Goal: Task Accomplishment & Management: Manage account settings

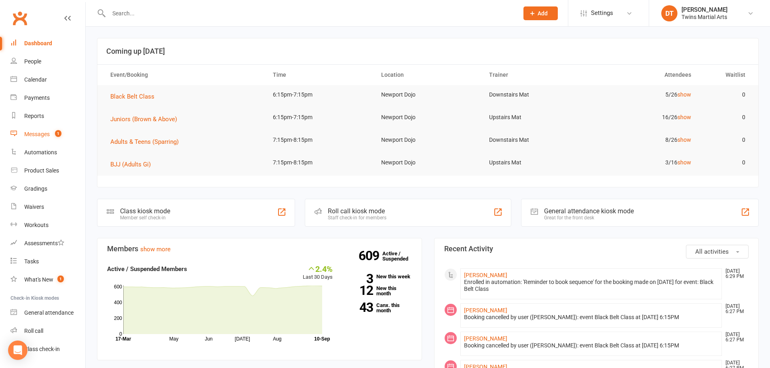
click at [52, 133] on count-badge "1" at bounding box center [56, 134] width 11 height 6
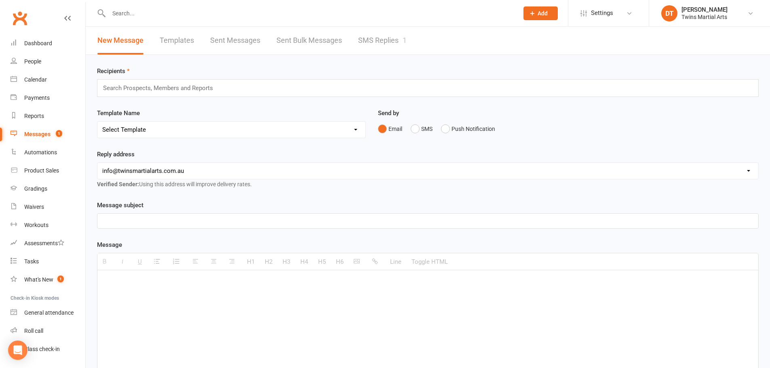
click at [382, 49] on link "SMS Replies 1" at bounding box center [382, 41] width 49 height 28
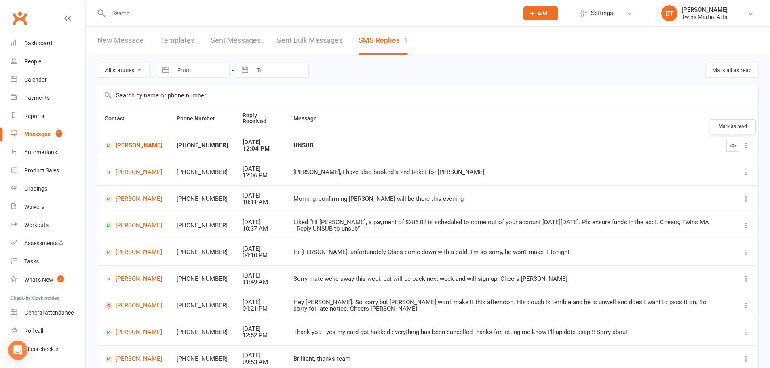
click at [734, 150] on button "button" at bounding box center [732, 145] width 13 height 13
click at [37, 58] on div "People" at bounding box center [32, 61] width 17 height 6
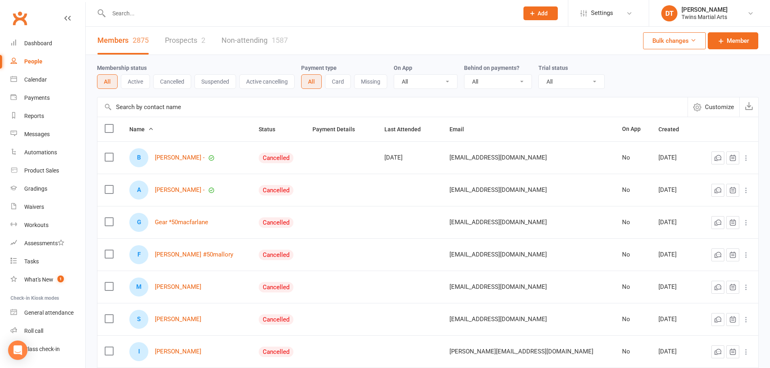
click at [181, 44] on link "Prospects 2" at bounding box center [185, 41] width 40 height 28
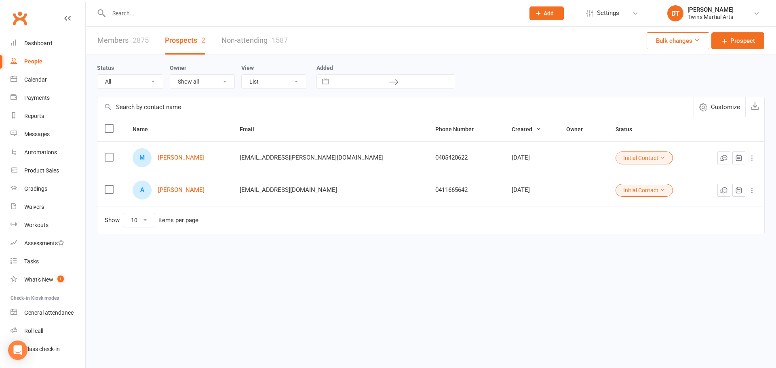
click at [365, 250] on div "Members 2875 Prospects 2 Non-attending 1587 Bulk changes Prospect Status All (N…" at bounding box center [431, 146] width 690 height 239
drag, startPoint x: 156, startPoint y: 13, endPoint x: 143, endPoint y: 14, distance: 12.9
click at [155, 13] on input "text" at bounding box center [312, 13] width 413 height 11
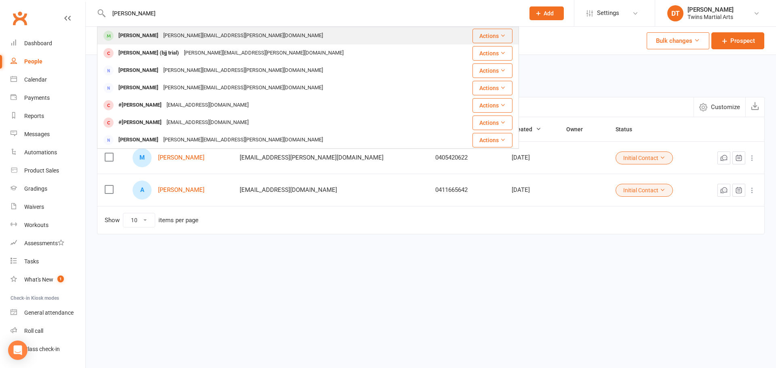
type input "[PERSON_NAME]"
click at [174, 35] on div "[PERSON_NAME][EMAIL_ADDRESS][PERSON_NAME][DOMAIN_NAME]" at bounding box center [243, 36] width 165 height 12
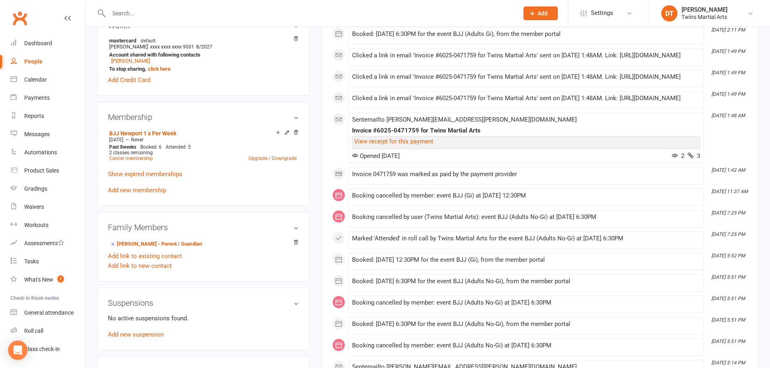
scroll to position [364, 0]
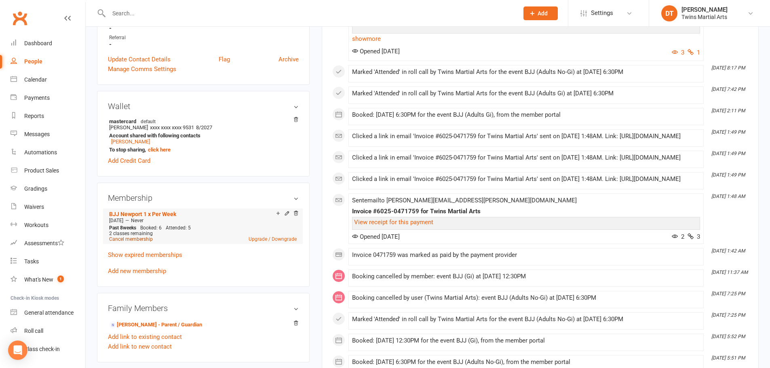
click at [150, 236] on link "Cancel membership" at bounding box center [131, 239] width 44 height 6
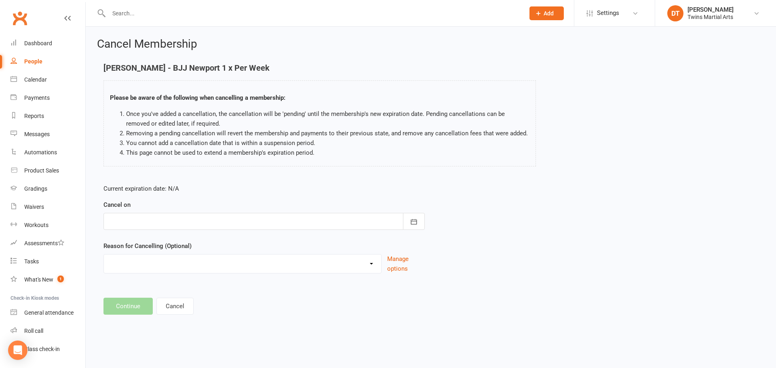
click at [207, 215] on div at bounding box center [263, 221] width 321 height 17
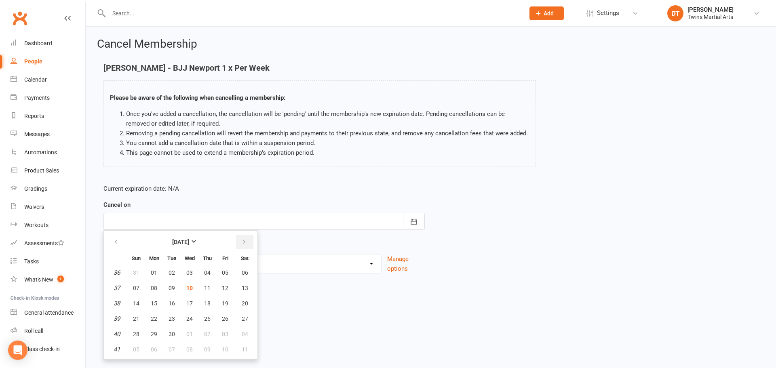
click at [247, 240] on button "button" at bounding box center [244, 242] width 17 height 15
drag, startPoint x: 209, startPoint y: 287, endPoint x: 184, endPoint y: 283, distance: 25.5
click at [208, 287] on span "09" at bounding box center [207, 288] width 6 height 6
type input "[DATE]"
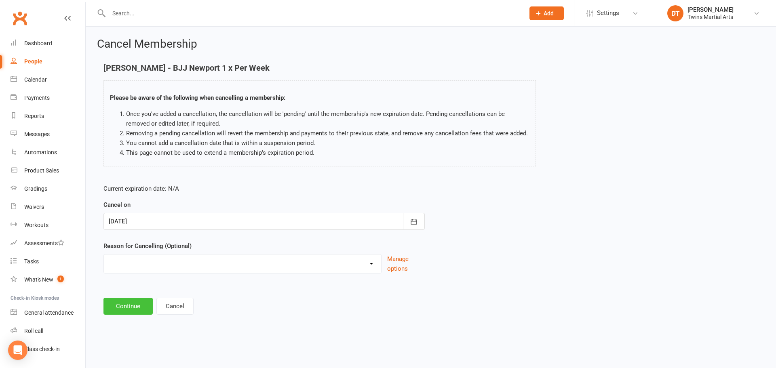
drag, startPoint x: 137, startPoint y: 307, endPoint x: 154, endPoint y: 260, distance: 50.2
click at [136, 307] on button "Continue" at bounding box center [127, 306] width 49 height 17
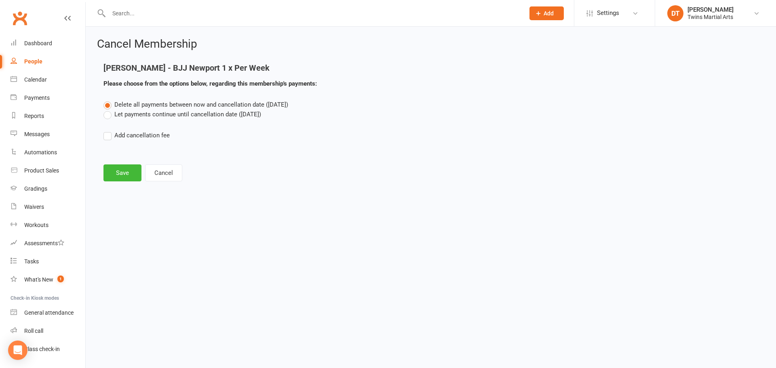
drag, startPoint x: 177, startPoint y: 116, endPoint x: 176, endPoint y: 123, distance: 7.8
click at [177, 116] on label "Let payments continue until cancellation date ([DATE])" at bounding box center [182, 115] width 158 height 10
click at [109, 110] on input "Let payments continue until cancellation date ([DATE])" at bounding box center [105, 110] width 5 height 0
click at [131, 176] on button "Save" at bounding box center [122, 173] width 38 height 17
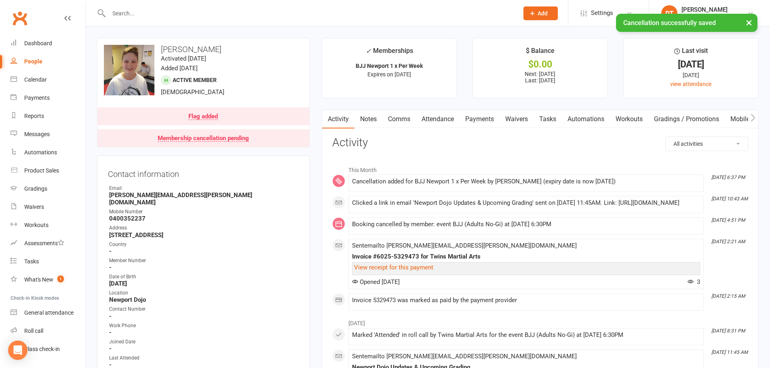
click at [485, 120] on link "Payments" at bounding box center [480, 119] width 40 height 19
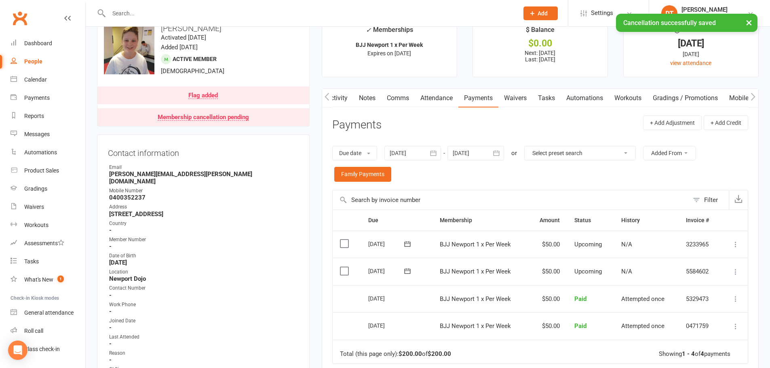
scroll to position [40, 0]
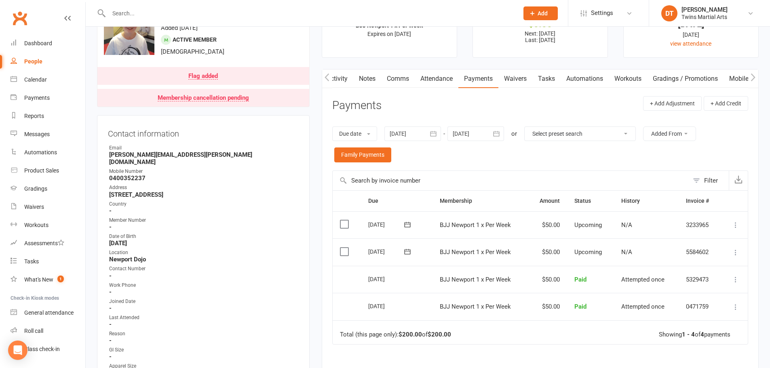
click at [545, 173] on input "text" at bounding box center [511, 180] width 356 height 19
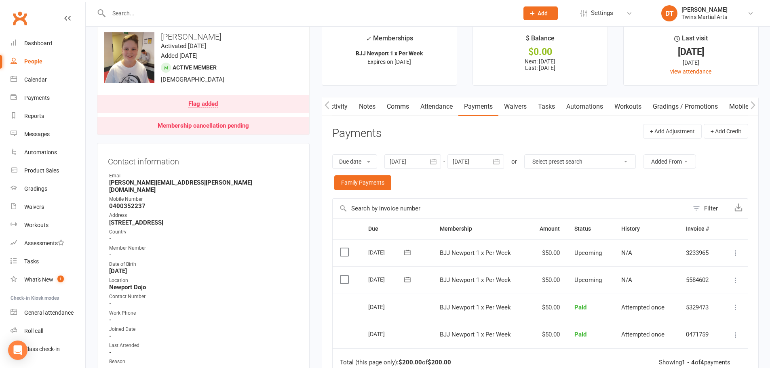
scroll to position [0, 0]
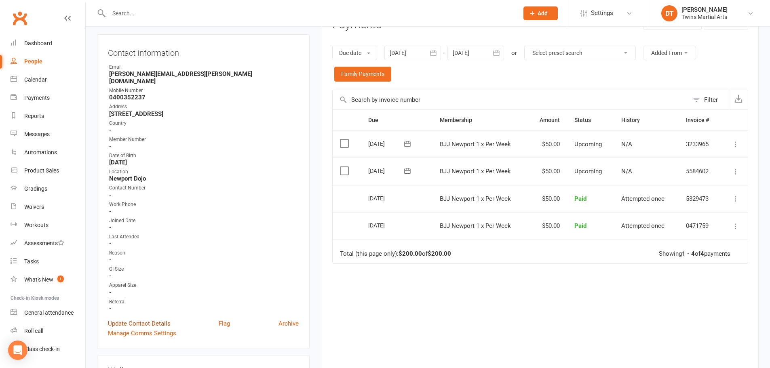
click at [153, 319] on link "Update Contact Details" at bounding box center [139, 324] width 63 height 10
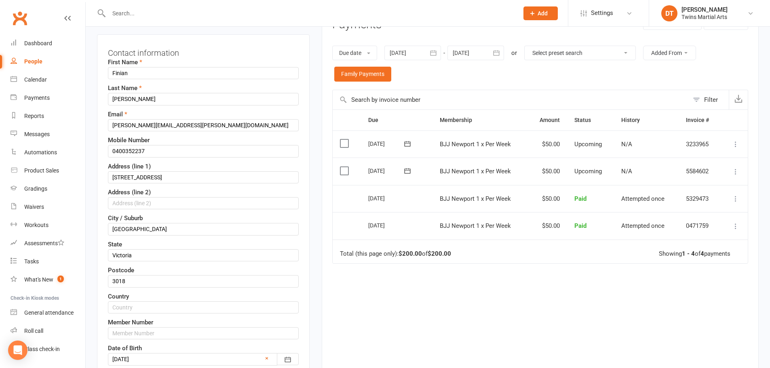
scroll to position [38, 0]
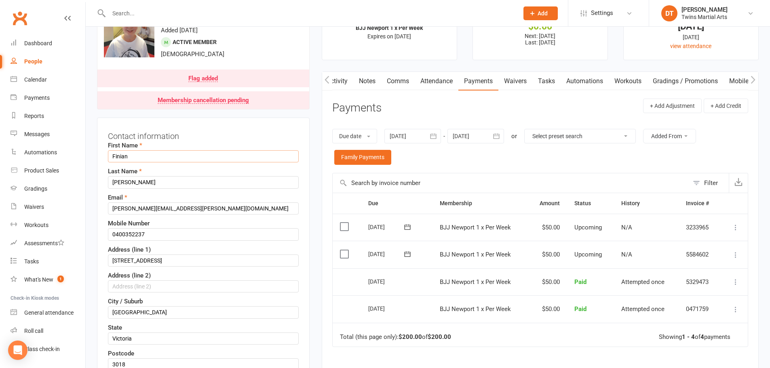
click at [113, 159] on input "Finian" at bounding box center [203, 156] width 191 height 12
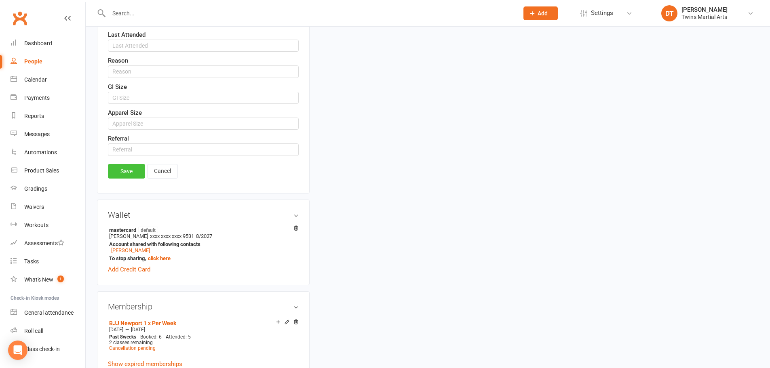
type input "#Finian"
click at [121, 170] on link "Save" at bounding box center [126, 171] width 37 height 15
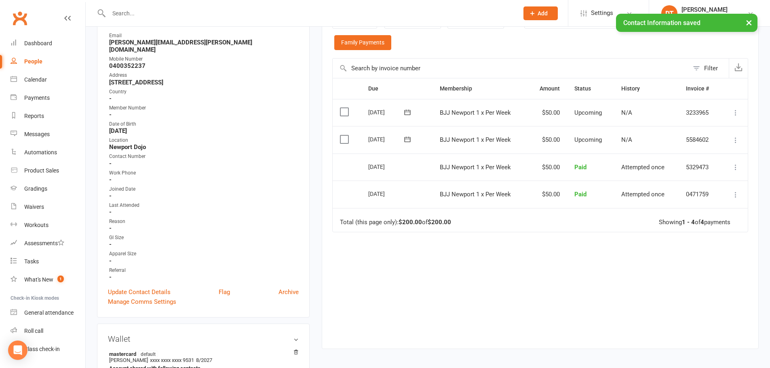
scroll to position [78, 0]
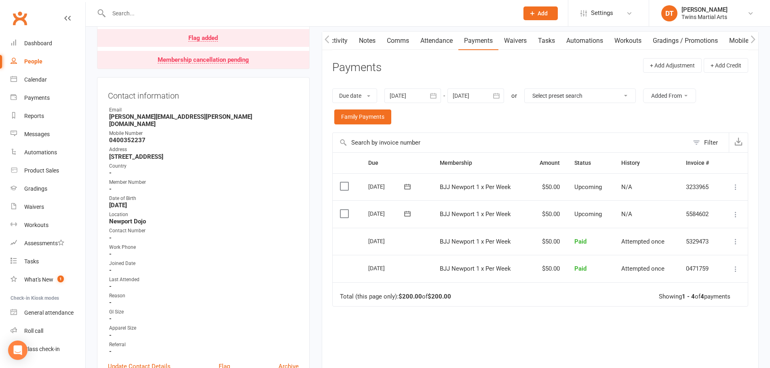
click at [192, 15] on input "text" at bounding box center [309, 13] width 407 height 11
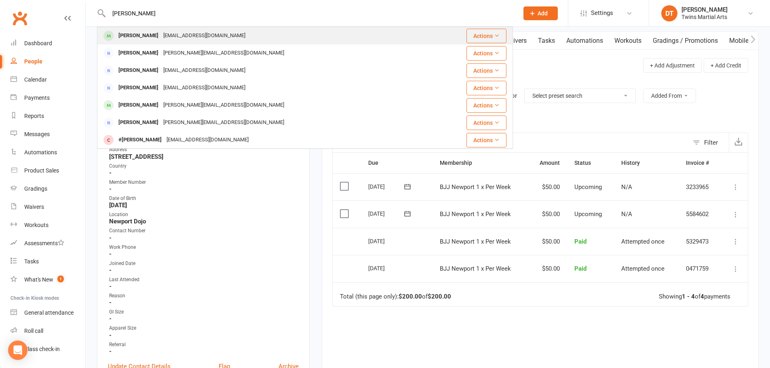
type input "[PERSON_NAME]"
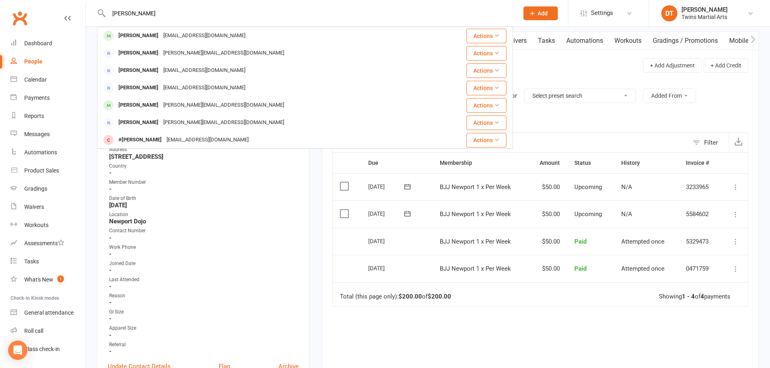
click at [179, 32] on div "[EMAIL_ADDRESS][DOMAIN_NAME]" at bounding box center [204, 36] width 87 height 12
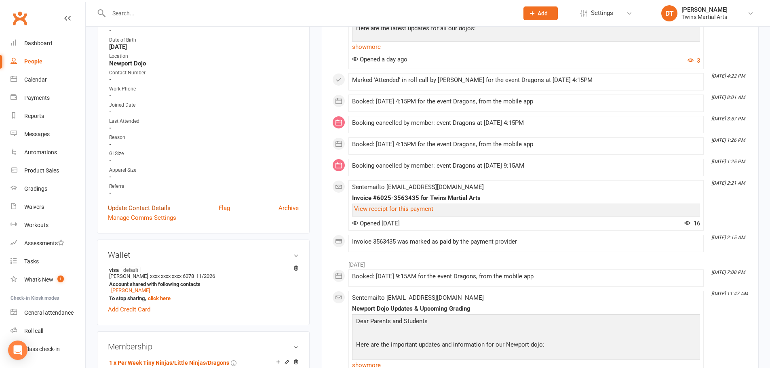
click at [158, 208] on link "Update Contact Details" at bounding box center [139, 208] width 63 height 10
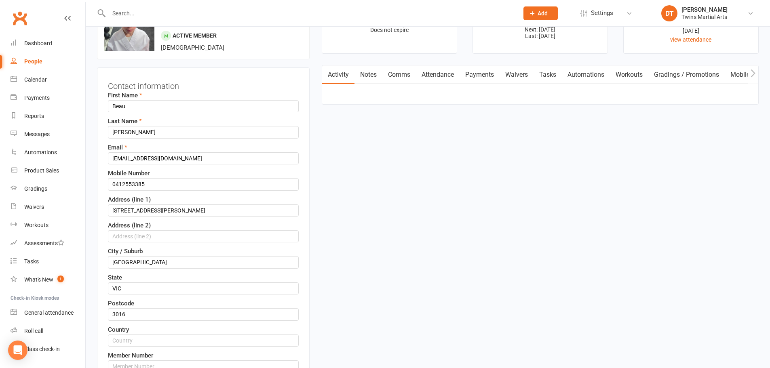
scroll to position [38, 0]
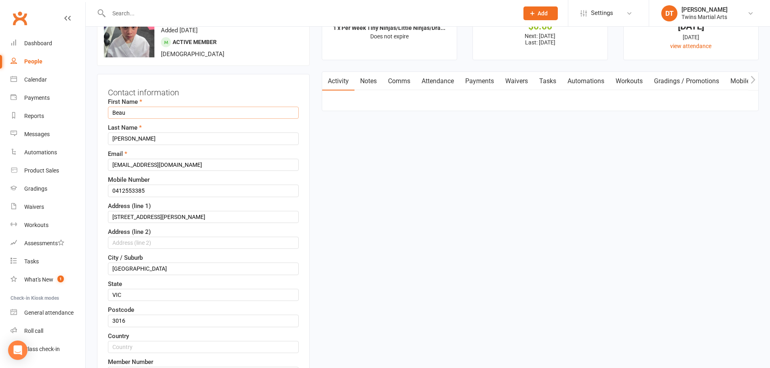
click at [112, 112] on input "Beau" at bounding box center [203, 113] width 191 height 12
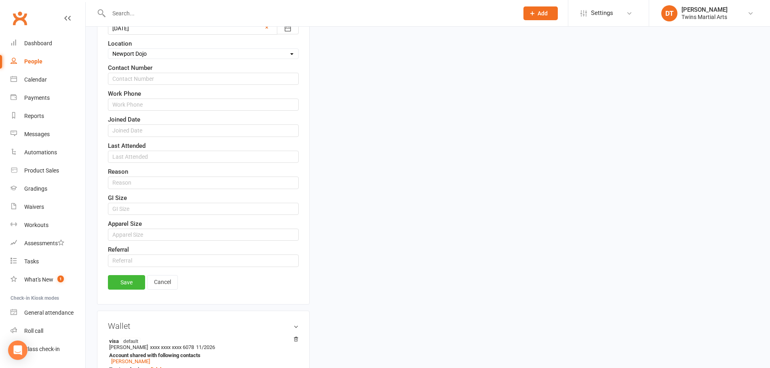
scroll to position [483, 0]
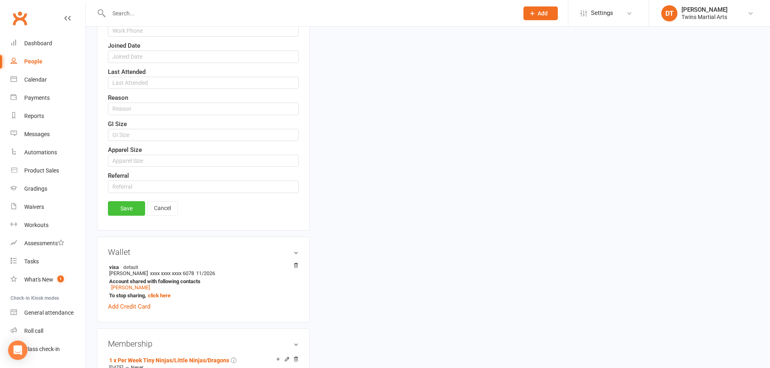
type input "#Beau"
click at [126, 211] on link "Save" at bounding box center [126, 208] width 37 height 15
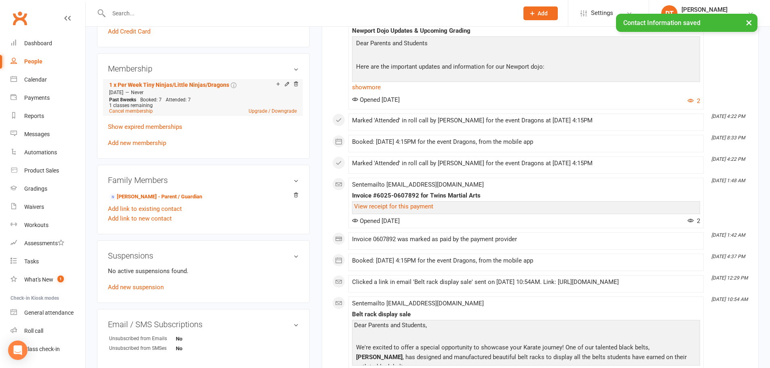
scroll to position [402, 0]
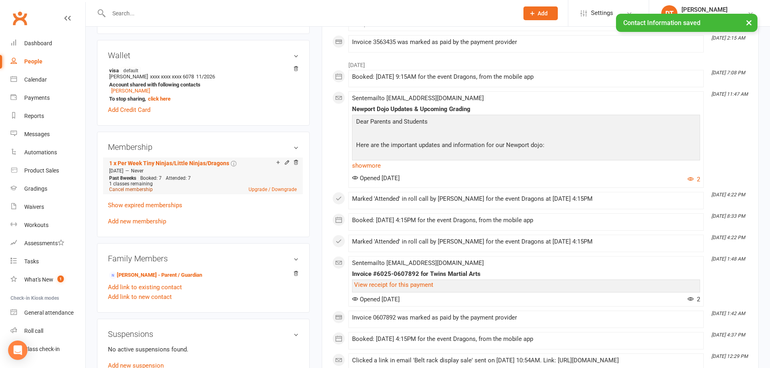
click at [143, 188] on link "Cancel membership" at bounding box center [131, 190] width 44 height 6
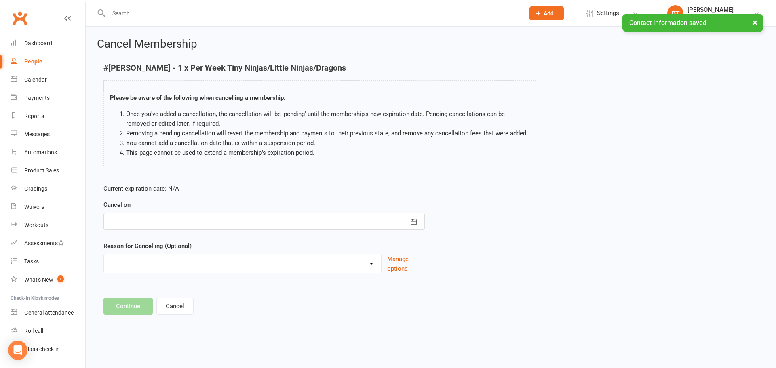
click at [188, 217] on div at bounding box center [263, 221] width 321 height 17
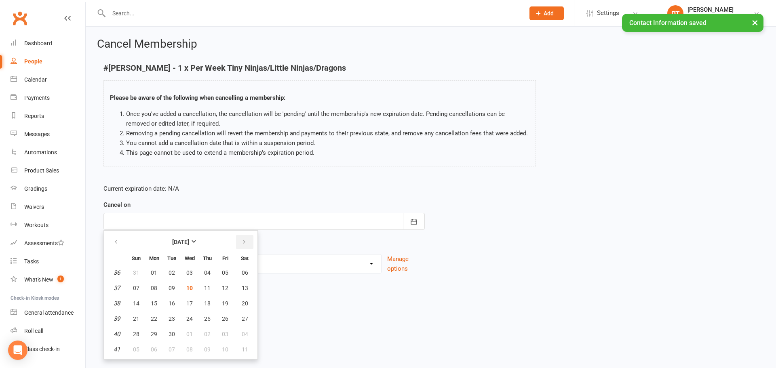
click at [247, 236] on button "button" at bounding box center [244, 242] width 17 height 15
click at [203, 288] on button "09" at bounding box center [207, 288] width 17 height 15
type input "[DATE]"
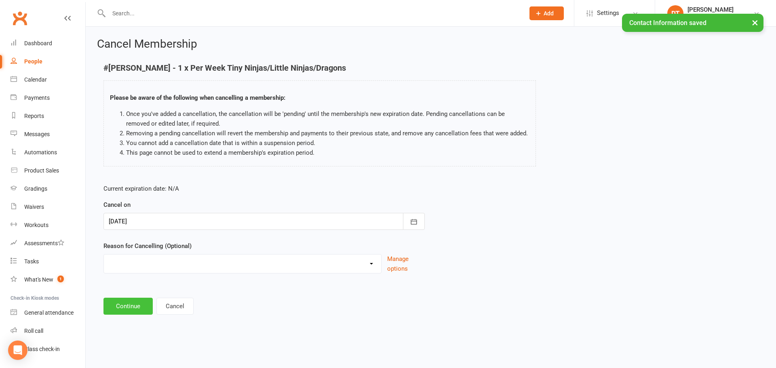
click at [126, 304] on button "Continue" at bounding box center [127, 306] width 49 height 17
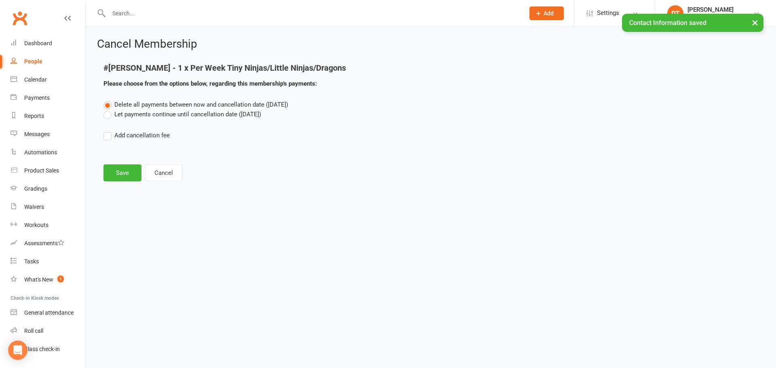
click at [155, 113] on label "Let payments continue until cancellation date ([DATE])" at bounding box center [182, 115] width 158 height 10
click at [109, 110] on input "Let payments continue until cancellation date ([DATE])" at bounding box center [105, 110] width 5 height 0
click at [120, 169] on button "Save" at bounding box center [122, 173] width 38 height 17
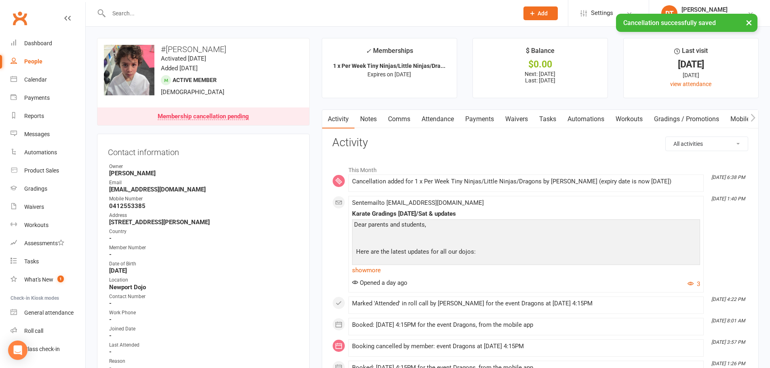
click at [482, 121] on link "Payments" at bounding box center [480, 119] width 40 height 19
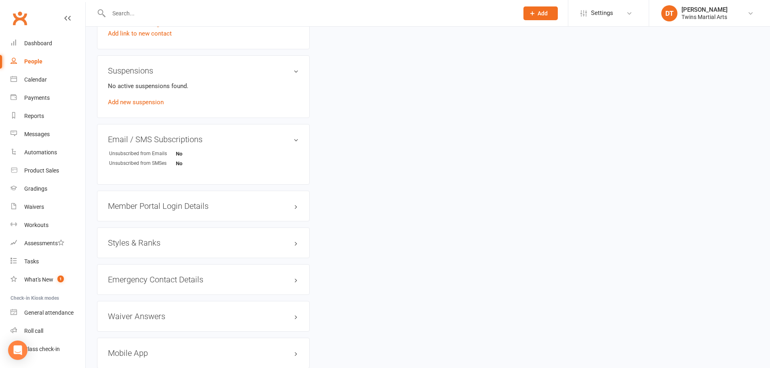
click at [154, 245] on h3 "Styles & Ranks" at bounding box center [203, 242] width 191 height 9
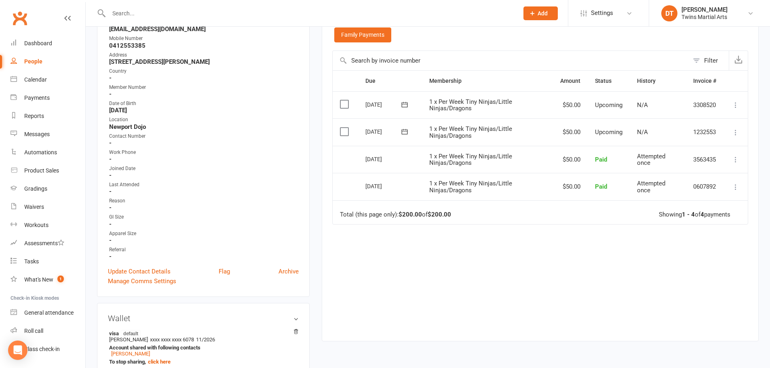
scroll to position [40, 0]
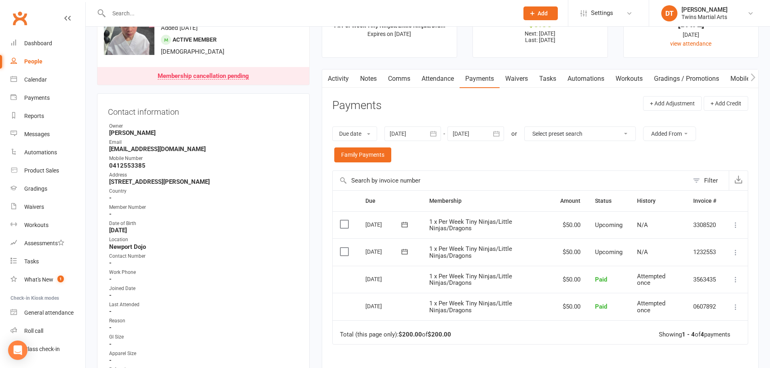
drag, startPoint x: 167, startPoint y: 16, endPoint x: 168, endPoint y: 12, distance: 4.1
click at [168, 13] on input "text" at bounding box center [309, 13] width 407 height 11
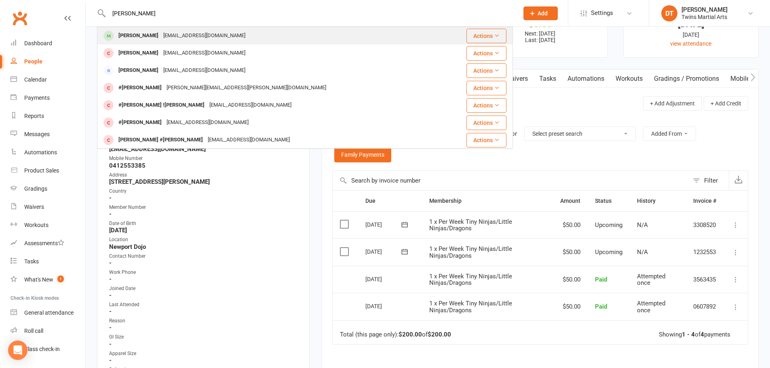
type input "[PERSON_NAME]"
click at [176, 38] on div "[EMAIL_ADDRESS][DOMAIN_NAME]" at bounding box center [204, 36] width 87 height 12
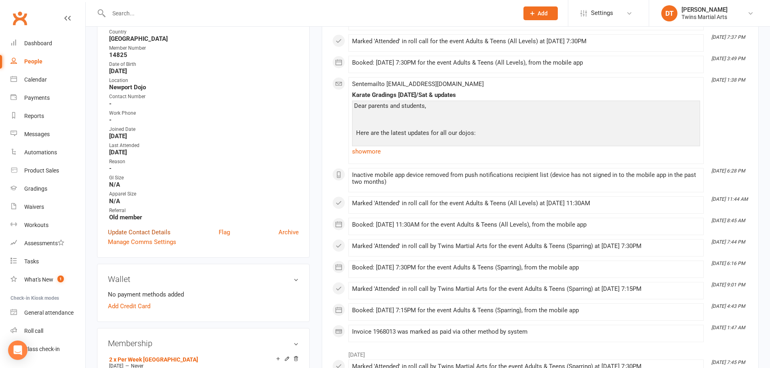
click at [149, 235] on link "Update Contact Details" at bounding box center [139, 233] width 63 height 10
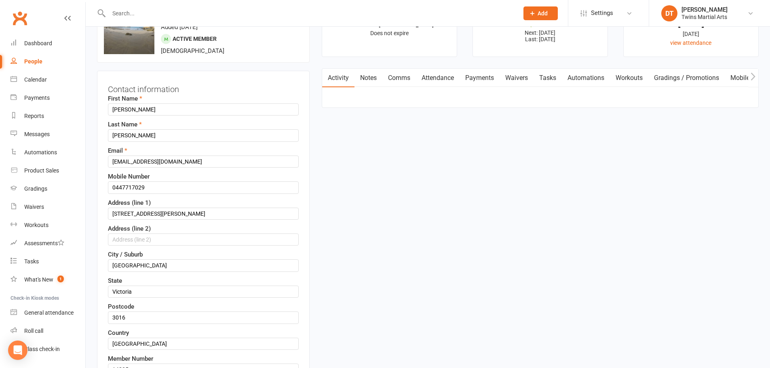
scroll to position [38, 0]
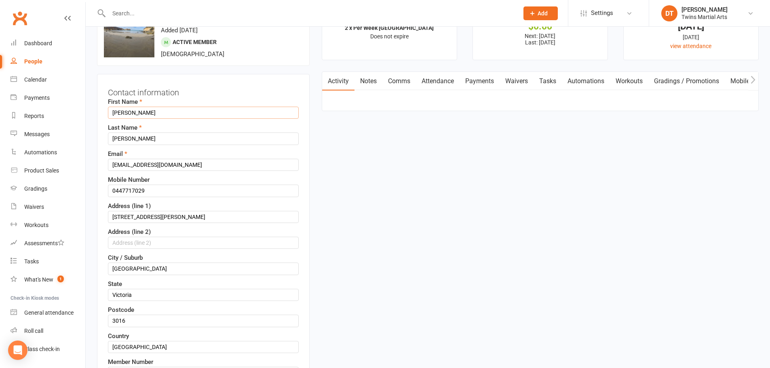
click at [113, 114] on input "[PERSON_NAME]" at bounding box center [203, 113] width 191 height 12
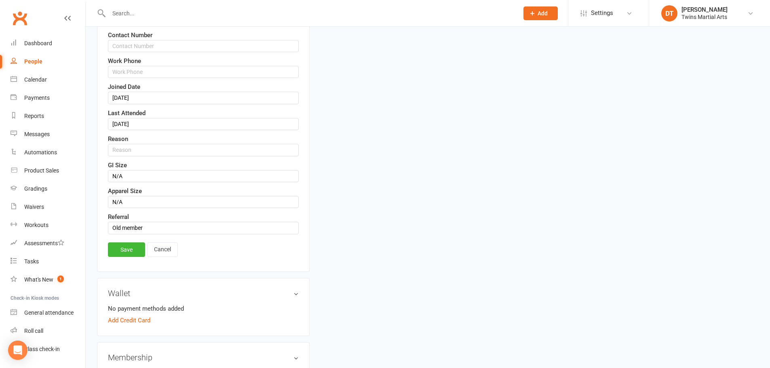
scroll to position [483, 0]
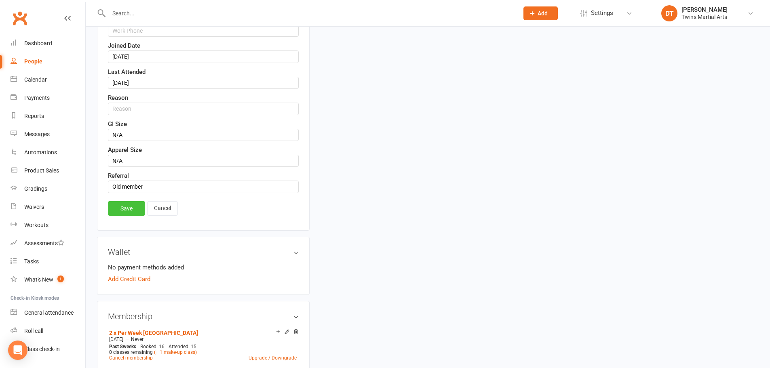
type input "#[PERSON_NAME]"
click at [125, 210] on link "Save" at bounding box center [126, 208] width 37 height 15
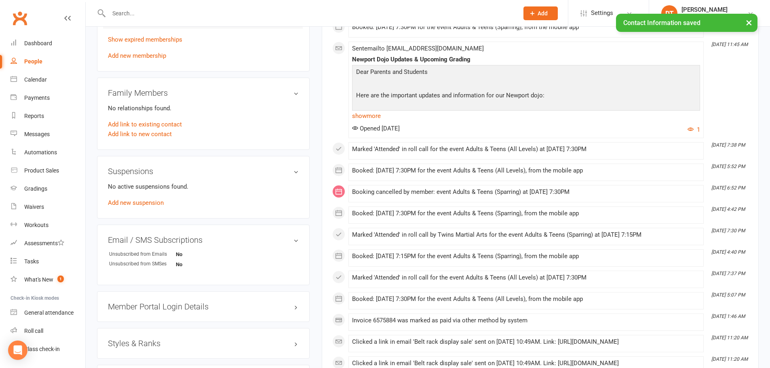
scroll to position [402, 0]
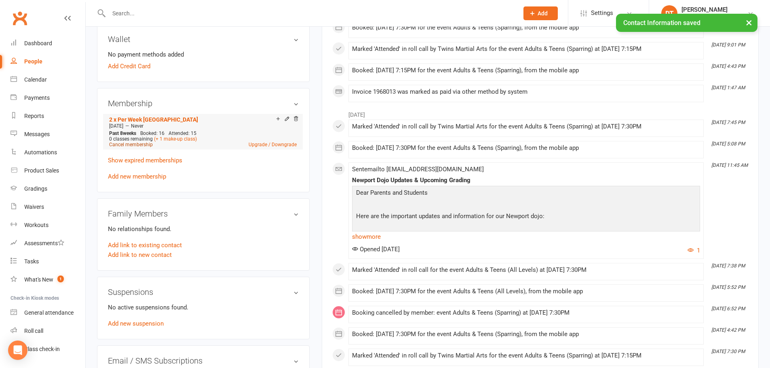
click at [139, 147] on link "Cancel membership" at bounding box center [131, 145] width 44 height 6
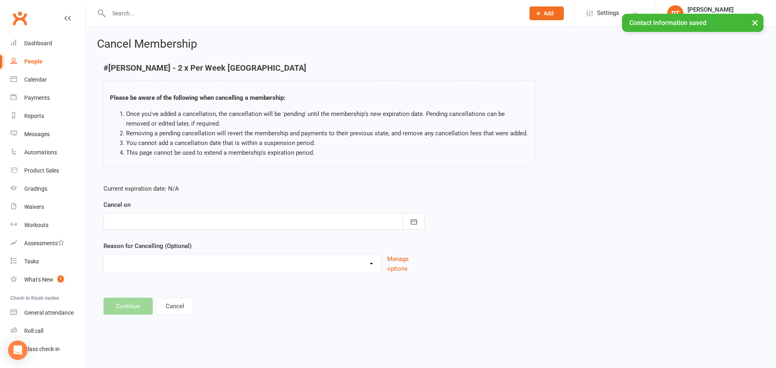
click at [179, 234] on form "Current expiration date: N/A Cancel on [DATE] Sun Mon Tue Wed Thu Fri Sat 36 31…" at bounding box center [263, 229] width 321 height 90
click at [180, 228] on div at bounding box center [263, 221] width 321 height 17
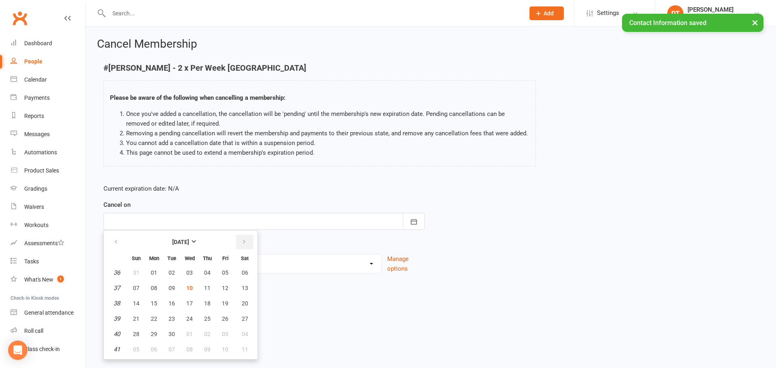
click at [247, 241] on button "button" at bounding box center [244, 242] width 17 height 15
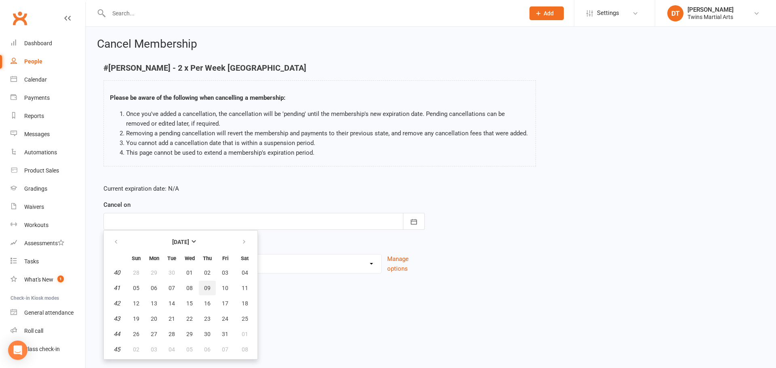
click at [210, 288] on span "09" at bounding box center [207, 288] width 6 height 6
type input "[DATE]"
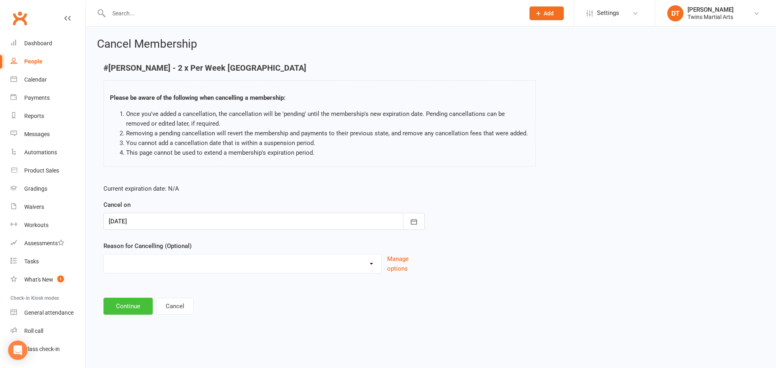
click at [132, 301] on button "Continue" at bounding box center [127, 306] width 49 height 17
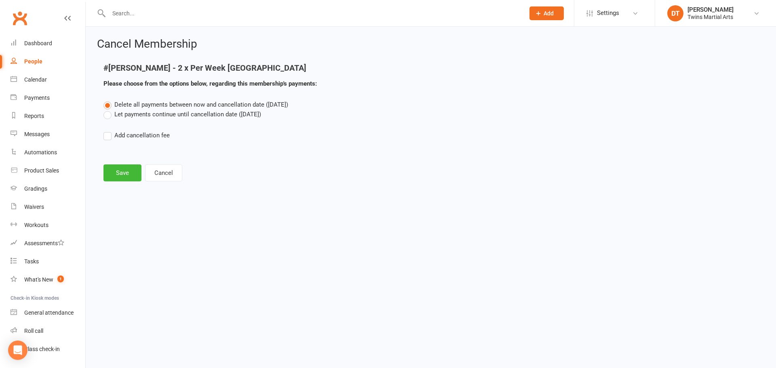
drag, startPoint x: 173, startPoint y: 114, endPoint x: 149, endPoint y: 147, distance: 41.2
click at [173, 114] on label "Let payments continue until cancellation date ([DATE])" at bounding box center [182, 115] width 158 height 10
click at [109, 110] on input "Let payments continue until cancellation date ([DATE])" at bounding box center [105, 110] width 5 height 0
click at [123, 174] on button "Save" at bounding box center [122, 173] width 38 height 17
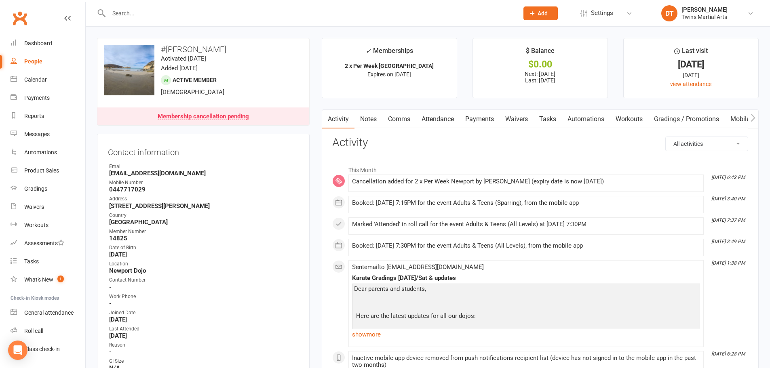
drag, startPoint x: 211, startPoint y: 7, endPoint x: 208, endPoint y: 16, distance: 9.3
click at [211, 8] on div at bounding box center [305, 13] width 416 height 26
click at [206, 19] on div at bounding box center [305, 13] width 416 height 26
click at [205, 16] on input "text" at bounding box center [309, 13] width 407 height 11
paste input "[EMAIL_ADDRESS][DOMAIN_NAME]"
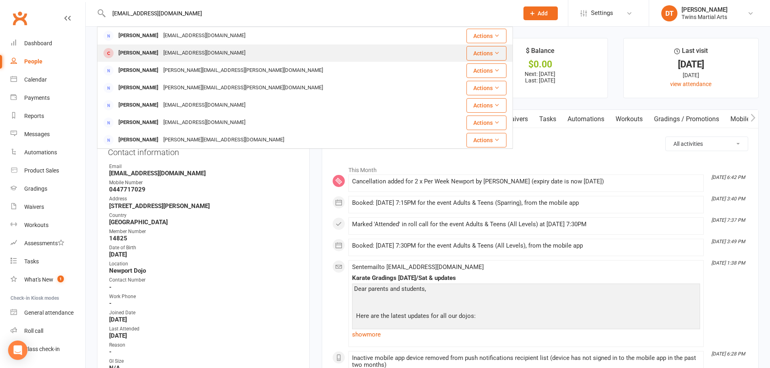
type input "[EMAIL_ADDRESS][DOMAIN_NAME]"
click at [197, 48] on div "[EMAIL_ADDRESS][DOMAIN_NAME]" at bounding box center [204, 53] width 87 height 12
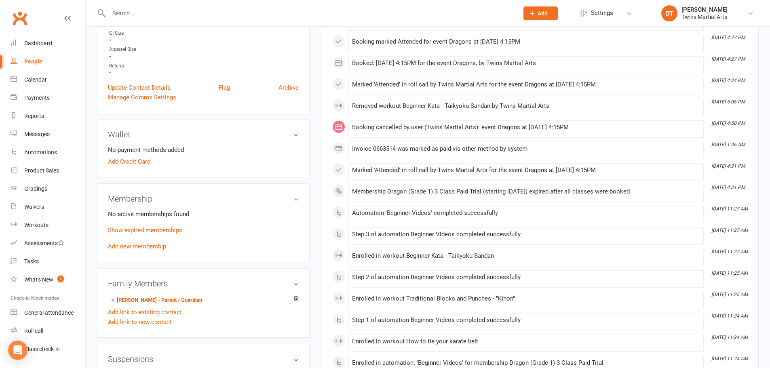
scroll to position [364, 0]
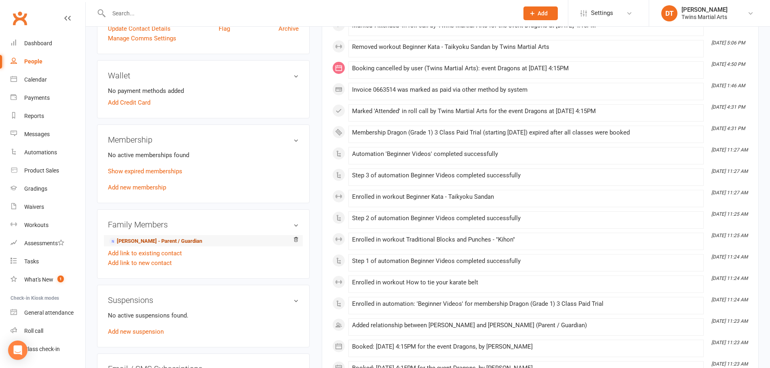
click at [158, 240] on link "[PERSON_NAME] - Parent / Guardian" at bounding box center [155, 241] width 93 height 8
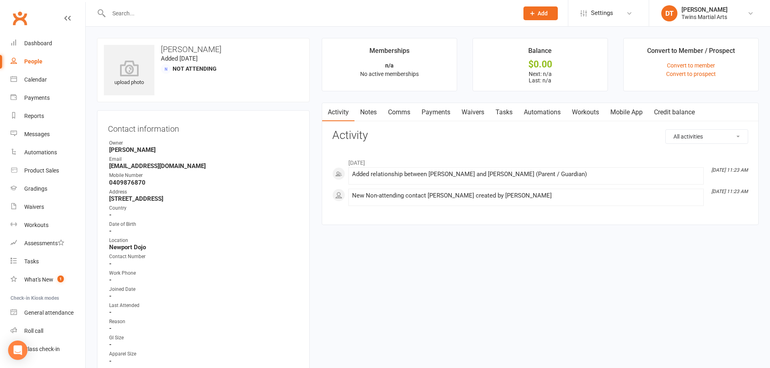
click at [484, 112] on link "Waivers" at bounding box center [473, 112] width 34 height 19
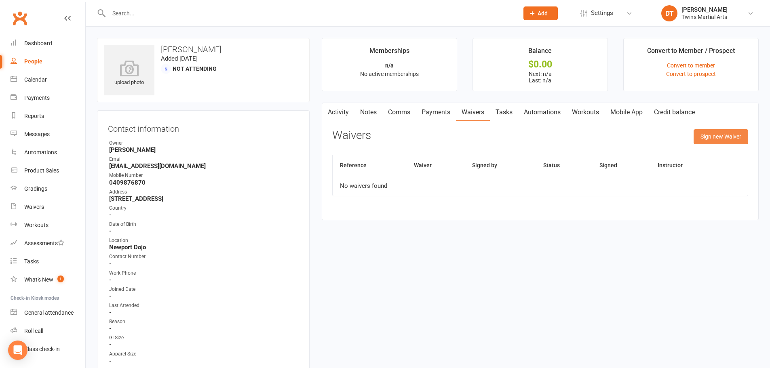
click at [712, 136] on button "Sign new Waiver" at bounding box center [721, 136] width 55 height 15
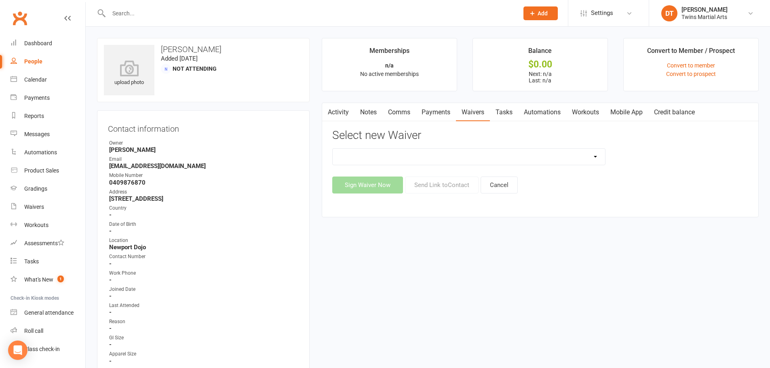
drag, startPoint x: 472, startPoint y: 158, endPoint x: 465, endPoint y: 165, distance: 9.7
click at [472, 158] on select "Newport Paid Trial (waiver only) Paid Trial Newport Paid Trial Parkville Paid T…" at bounding box center [469, 157] width 272 height 16
select select "5584"
click at [333, 149] on select "Newport Paid Trial (waiver only) Paid Trial Newport Paid Trial Parkville Paid T…" at bounding box center [469, 157] width 272 height 16
click at [430, 181] on button "Send Link to Contact" at bounding box center [442, 185] width 74 height 17
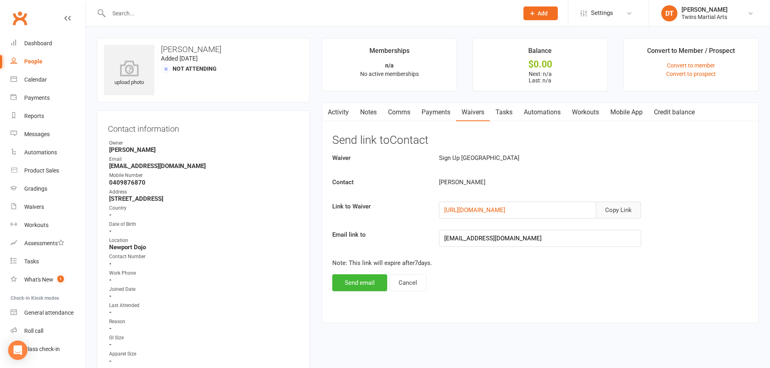
click at [622, 206] on button "Copy Link" at bounding box center [618, 210] width 45 height 17
click at [158, 15] on input "text" at bounding box center [309, 13] width 407 height 11
paste input "[PERSON_NAME][EMAIL_ADDRESS][DOMAIN_NAME]"
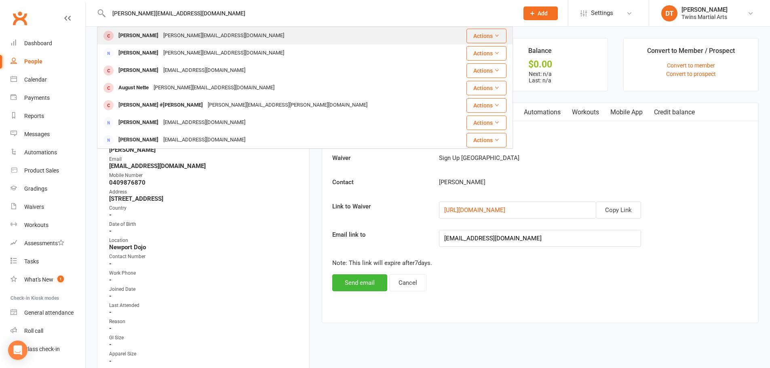
type input "[PERSON_NAME][EMAIL_ADDRESS][DOMAIN_NAME]"
click at [172, 38] on div "[PERSON_NAME][EMAIL_ADDRESS][DOMAIN_NAME]" at bounding box center [224, 36] width 126 height 12
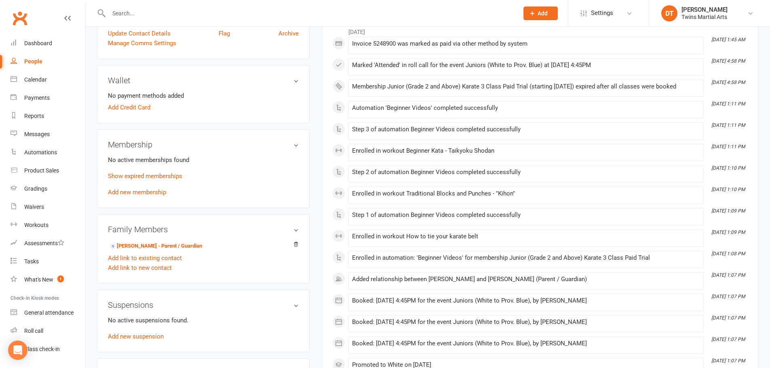
scroll to position [364, 0]
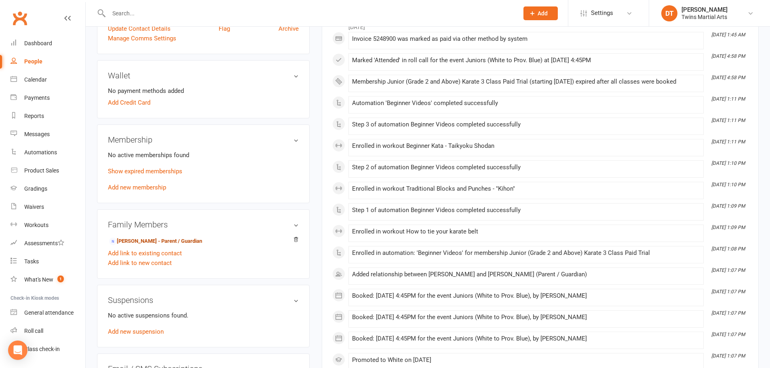
click at [173, 238] on link "[PERSON_NAME] - Parent / Guardian" at bounding box center [155, 241] width 93 height 8
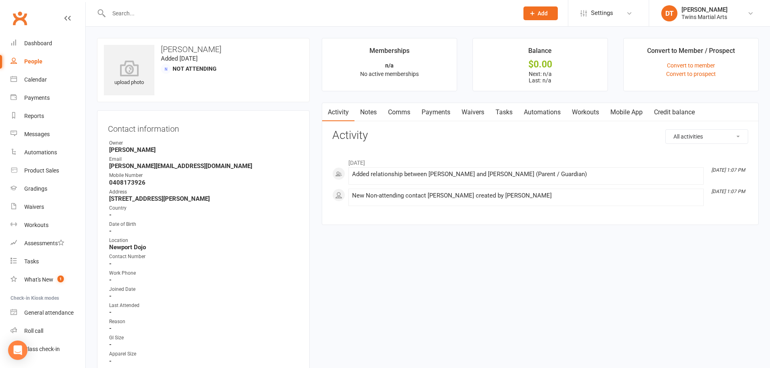
click at [474, 108] on link "Waivers" at bounding box center [473, 112] width 34 height 19
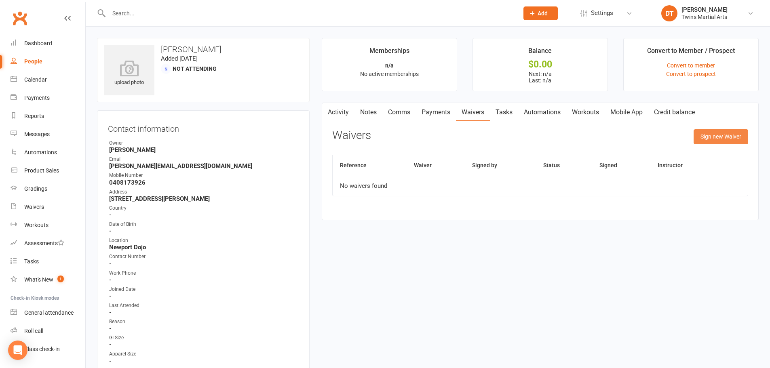
click at [726, 138] on button "Sign new Waiver" at bounding box center [721, 136] width 55 height 15
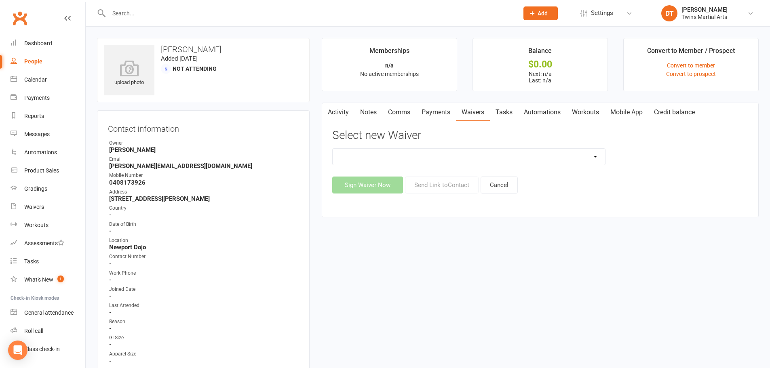
click at [495, 159] on select "Newport Paid Trial (waiver only) Paid Trial Newport Paid Trial Parkville Paid T…" at bounding box center [469, 157] width 272 height 16
select select "5584"
click at [333, 149] on select "Newport Paid Trial (waiver only) Paid Trial Newport Paid Trial Parkville Paid T…" at bounding box center [469, 157] width 272 height 16
click at [437, 184] on button "Send Link to Contact" at bounding box center [442, 185] width 74 height 17
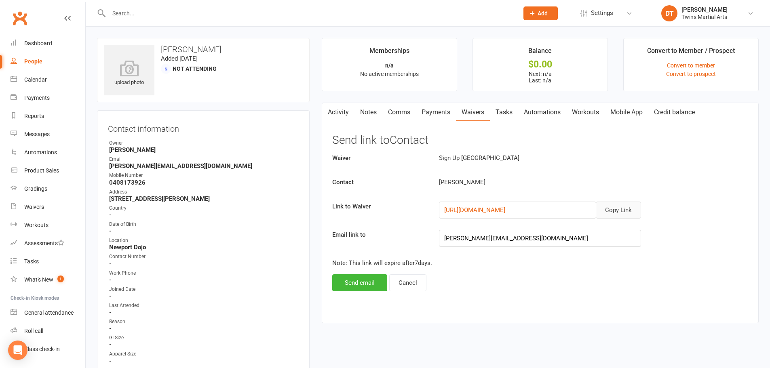
click at [617, 208] on button "Copy Link" at bounding box center [618, 210] width 45 height 17
click at [184, 12] on input "text" at bounding box center [309, 13] width 407 height 11
type input "a"
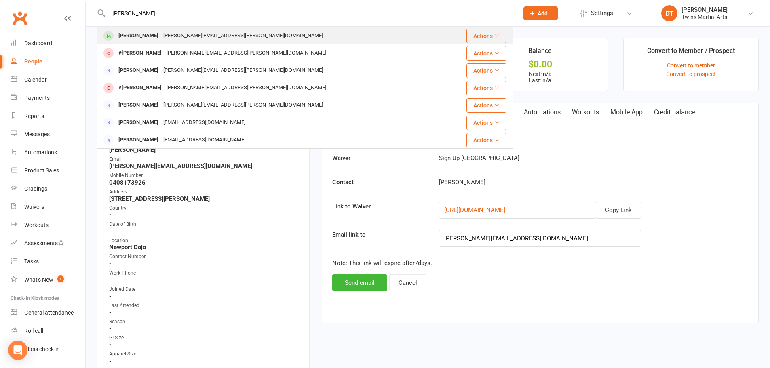
type input "[PERSON_NAME]"
click at [161, 35] on div "[PERSON_NAME][EMAIL_ADDRESS][PERSON_NAME][DOMAIN_NAME]" at bounding box center [243, 36] width 165 height 12
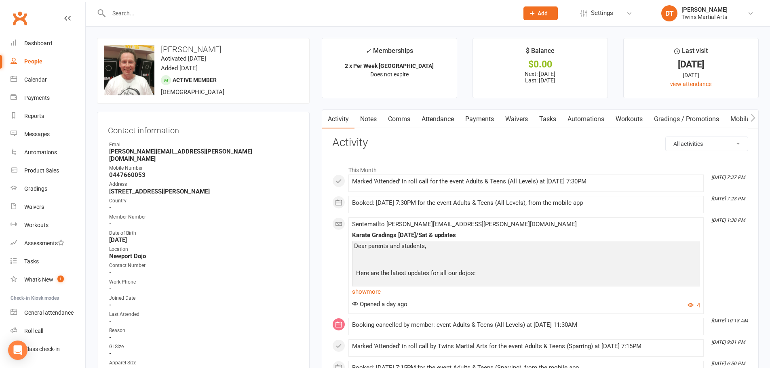
click at [487, 114] on link "Payments" at bounding box center [480, 119] width 40 height 19
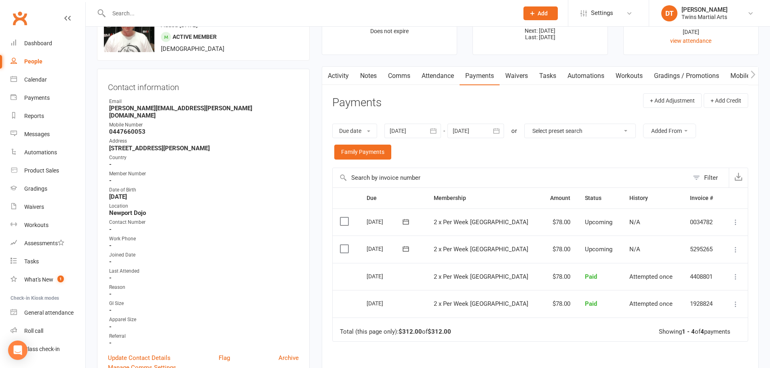
scroll to position [81, 0]
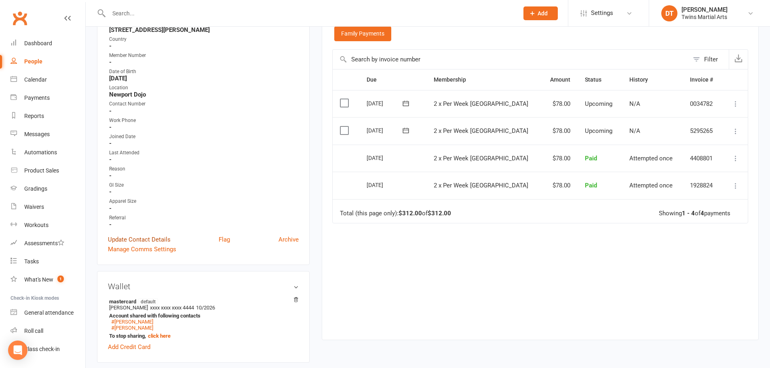
click at [162, 235] on link "Update Contact Details" at bounding box center [139, 240] width 63 height 10
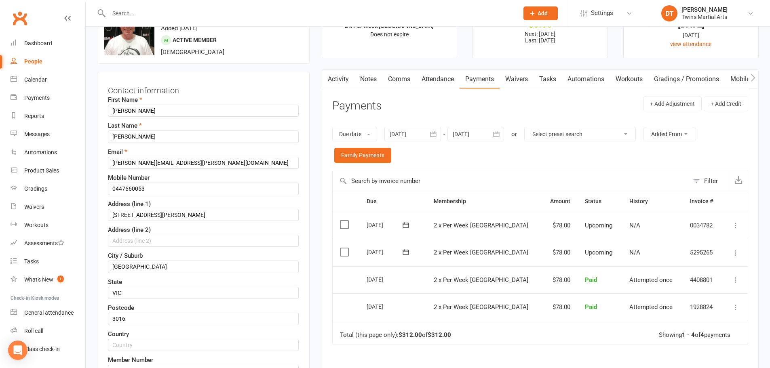
scroll to position [38, 0]
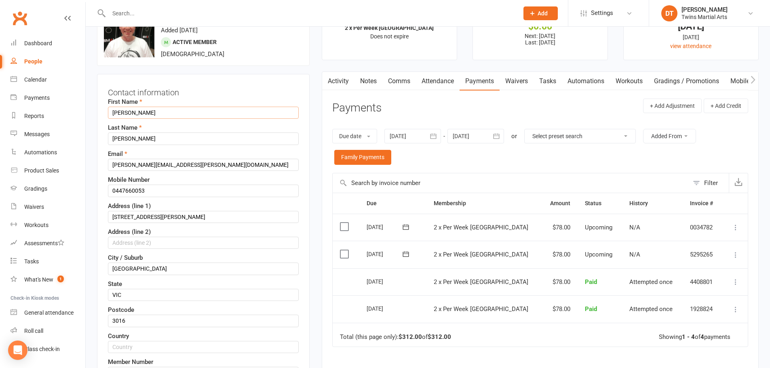
click at [116, 113] on input "[PERSON_NAME]" at bounding box center [203, 113] width 191 height 12
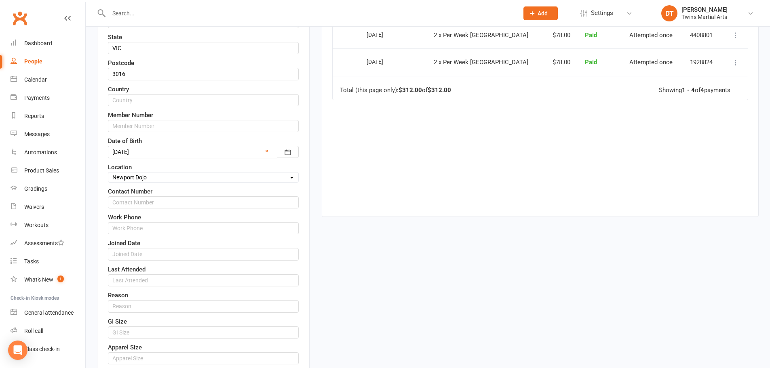
scroll to position [361, 0]
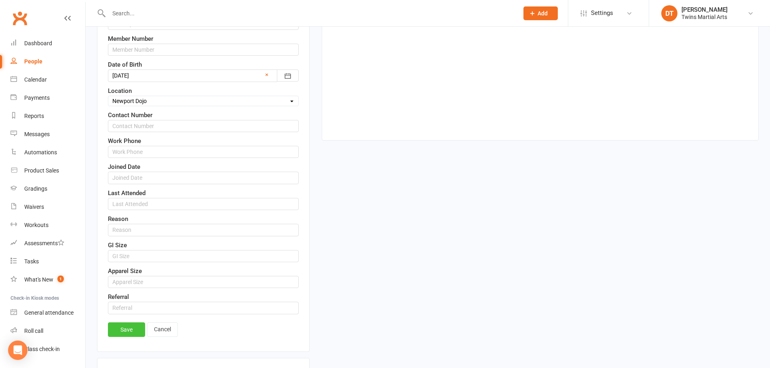
type input "*[PERSON_NAME]"
click at [130, 328] on link "Save" at bounding box center [126, 330] width 37 height 15
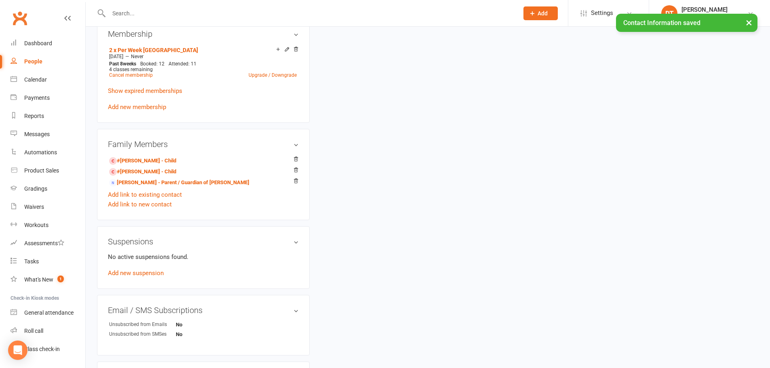
scroll to position [523, 0]
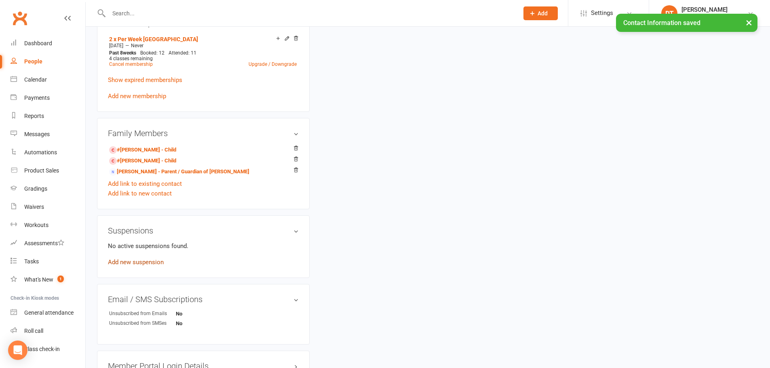
click at [158, 259] on link "Add new suspension" at bounding box center [136, 262] width 56 height 7
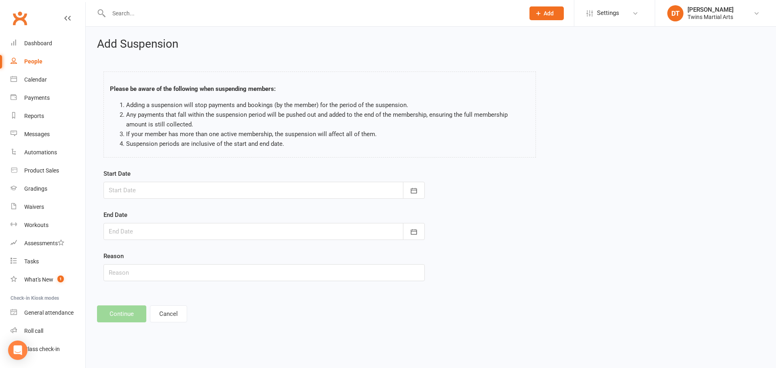
click at [167, 196] on div at bounding box center [263, 190] width 321 height 17
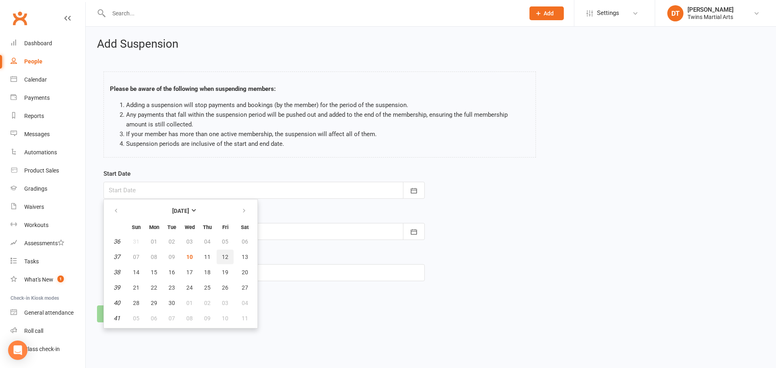
click at [228, 255] on span "12" at bounding box center [225, 257] width 6 height 6
type input "[DATE]"
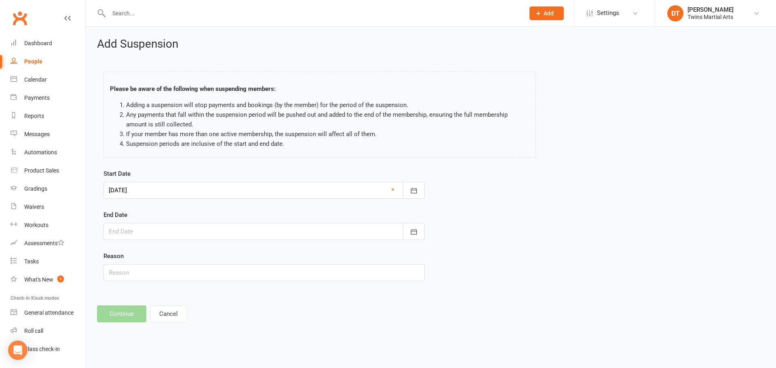
click at [173, 234] on div at bounding box center [263, 231] width 321 height 17
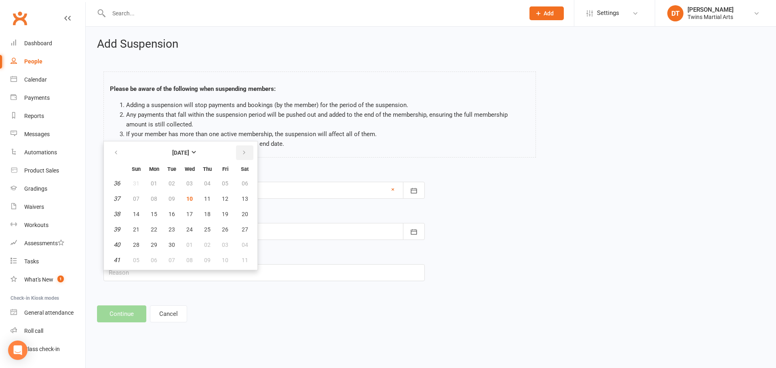
click at [245, 151] on icon "button" at bounding box center [244, 153] width 6 height 6
click at [138, 198] on span "05" at bounding box center [136, 199] width 6 height 6
type input "[DATE]"
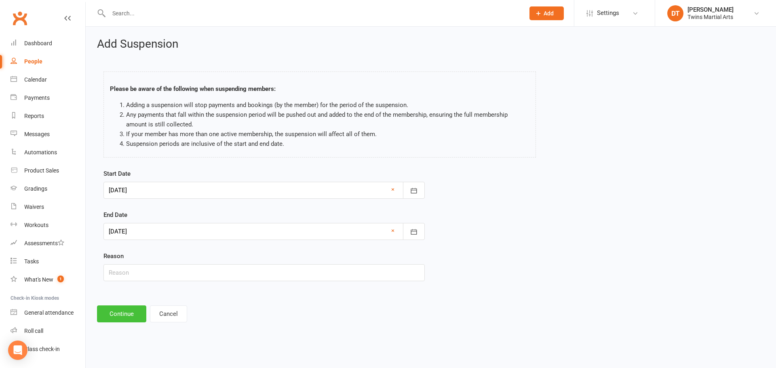
click at [114, 309] on button "Continue" at bounding box center [121, 314] width 49 height 17
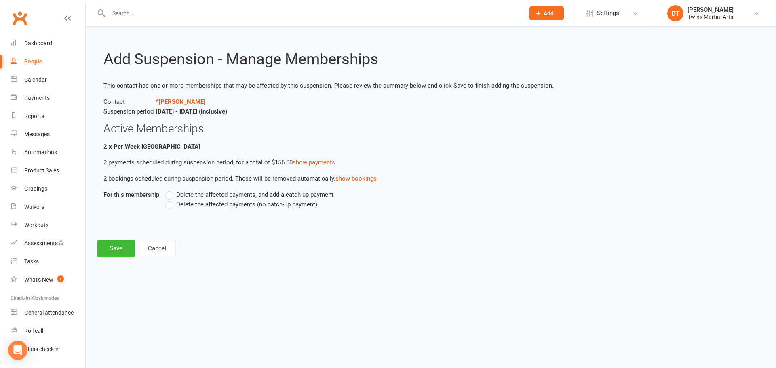
click at [217, 202] on span "Delete the affected payments (no catch-up payment)" at bounding box center [246, 204] width 141 height 8
click at [171, 200] on input "Delete the affected payments (no catch-up payment)" at bounding box center [167, 200] width 5 height 0
click at [122, 245] on button "Save" at bounding box center [116, 248] width 38 height 17
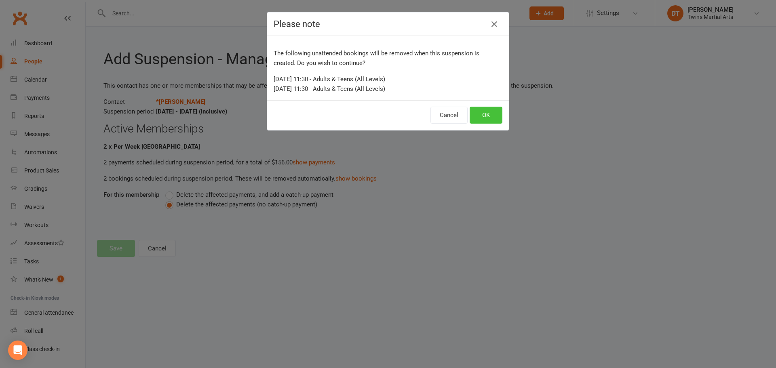
click at [495, 114] on button "OK" at bounding box center [486, 115] width 33 height 17
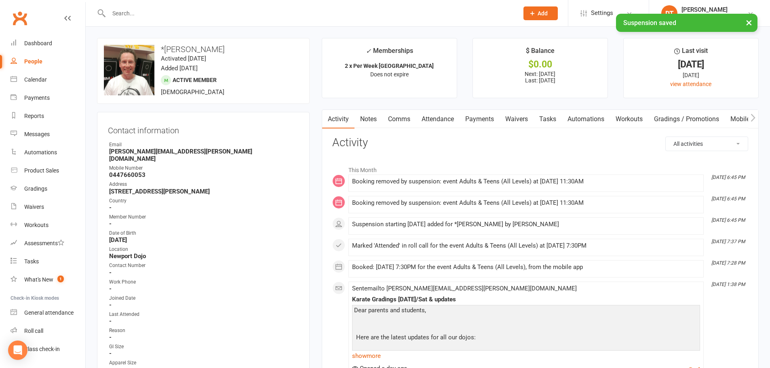
click at [497, 116] on link "Payments" at bounding box center [480, 119] width 40 height 19
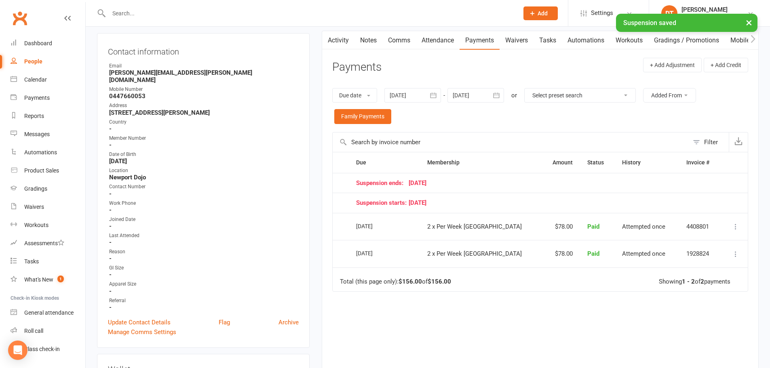
scroll to position [81, 0]
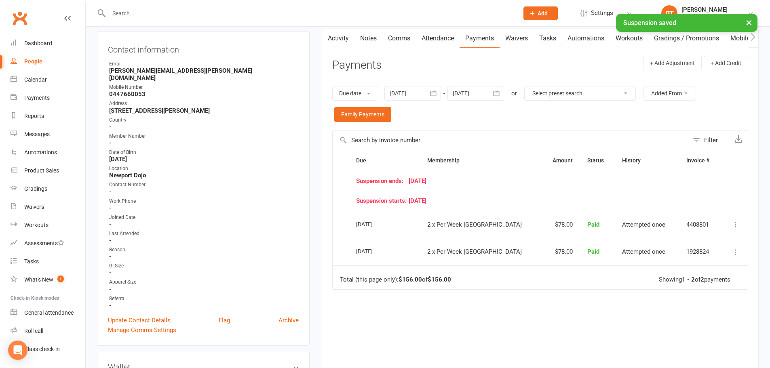
click at [491, 93] on div "[DATE] [DATE] Sun Mon Tue Wed Thu Fri Sat 40 28 29 30 01 02 03 04 41 05 06 07 0…" at bounding box center [475, 93] width 57 height 15
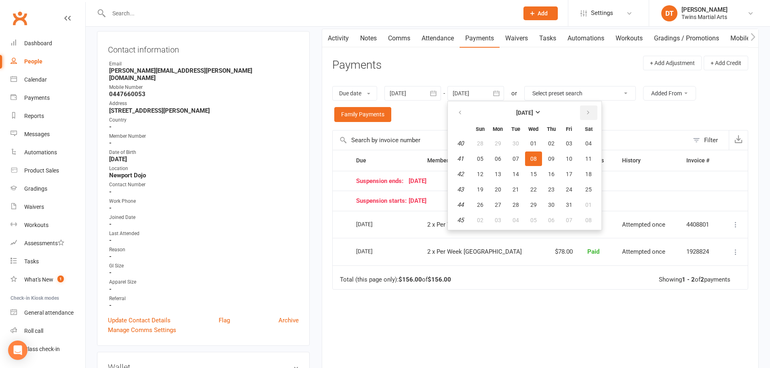
click at [590, 110] on icon "button" at bounding box center [588, 113] width 6 height 6
drag, startPoint x: 590, startPoint y: 110, endPoint x: 593, endPoint y: 134, distance: 24.5
click at [591, 110] on icon "button" at bounding box center [588, 113] width 6 height 6
click at [584, 176] on button "20" at bounding box center [588, 174] width 21 height 15
type input "[DATE]"
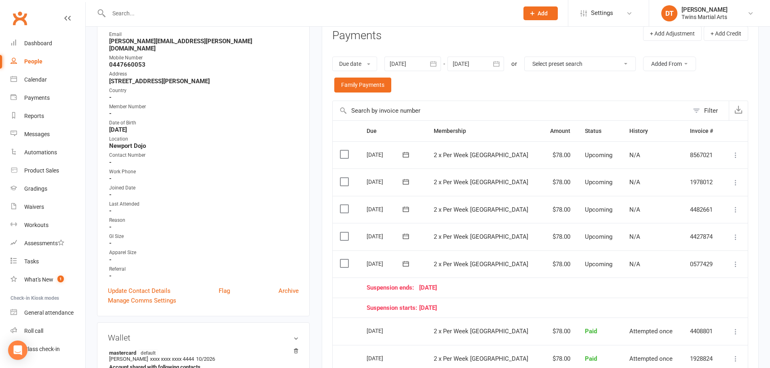
scroll to position [162, 0]
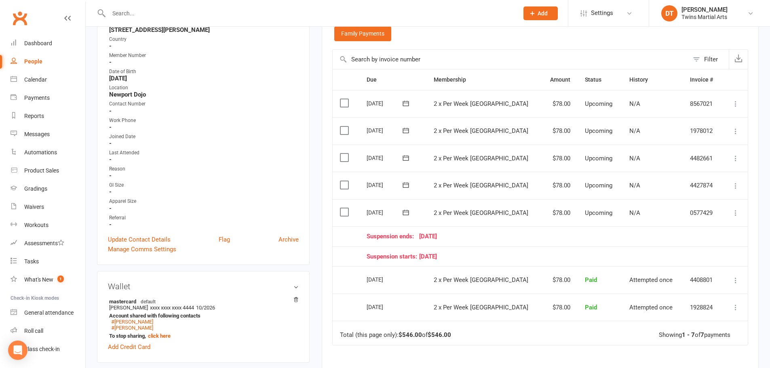
click at [739, 214] on icon at bounding box center [736, 213] width 8 height 8
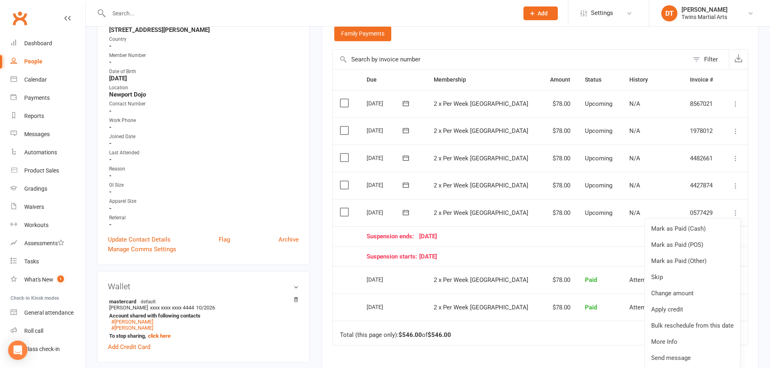
click at [432, 257] on div "Suspension starts: [DATE]" at bounding box center [541, 256] width 348 height 7
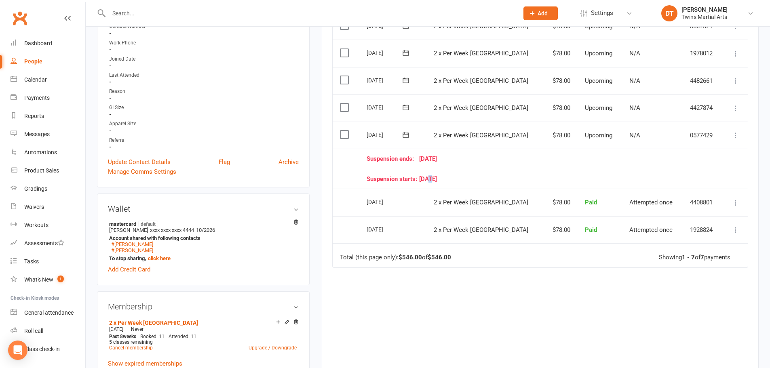
scroll to position [323, 0]
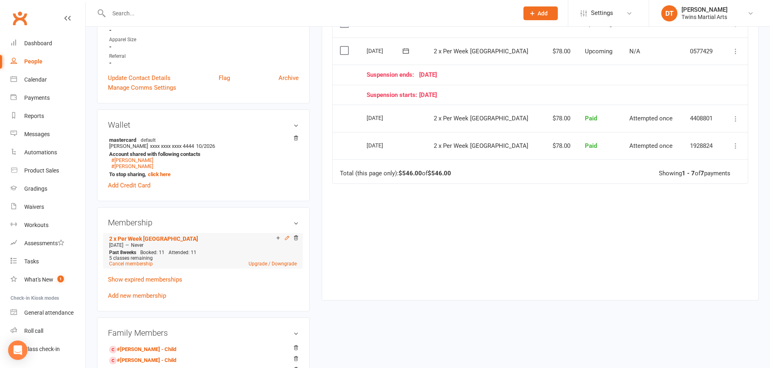
click at [286, 235] on icon at bounding box center [287, 238] width 6 height 6
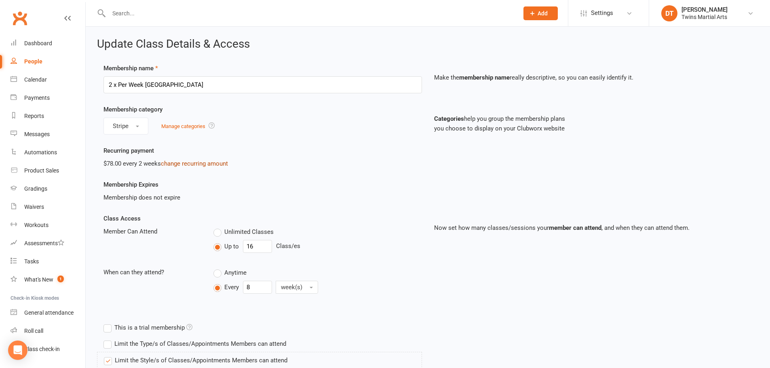
click at [191, 164] on link "change recurring amount" at bounding box center [194, 163] width 67 height 7
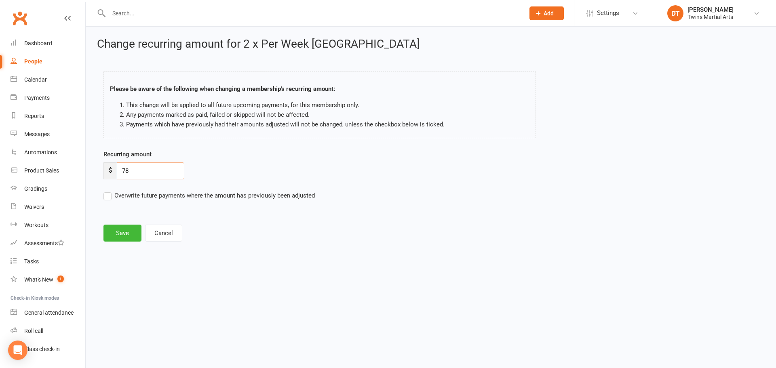
click at [169, 177] on input "78" at bounding box center [151, 170] width 68 height 17
type input "80"
click at [118, 225] on button "Save" at bounding box center [122, 233] width 38 height 17
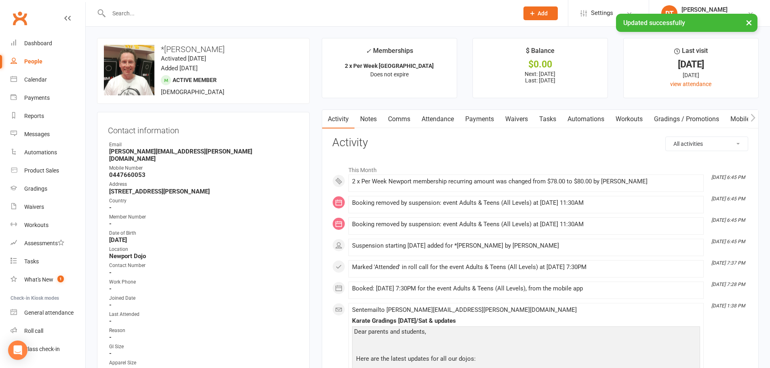
click at [486, 116] on link "Payments" at bounding box center [480, 119] width 40 height 19
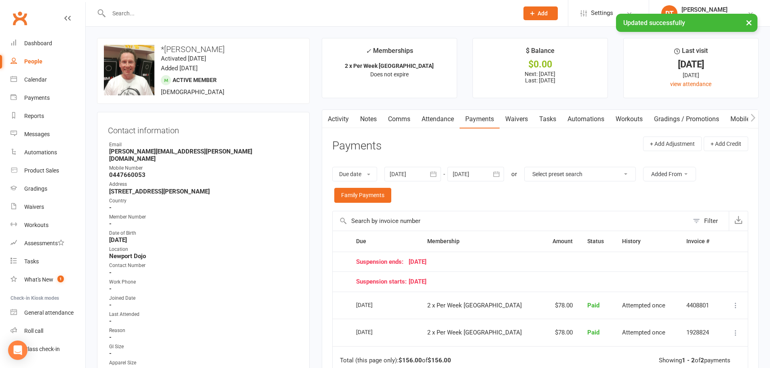
click at [499, 177] on icon "button" at bounding box center [496, 174] width 8 height 8
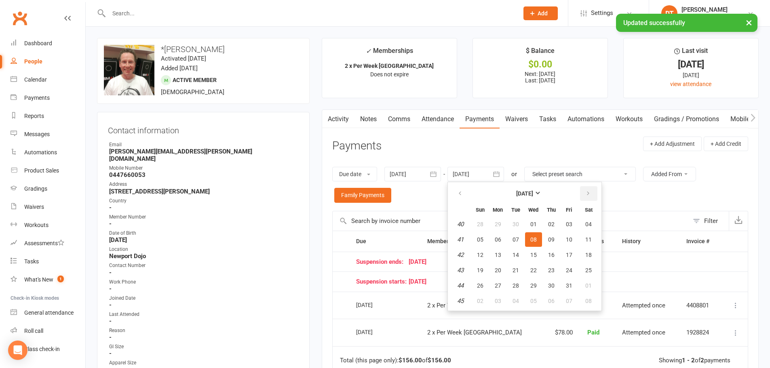
click at [591, 192] on button "button" at bounding box center [588, 193] width 17 height 15
drag, startPoint x: 591, startPoint y: 192, endPoint x: 589, endPoint y: 195, distance: 4.2
click at [590, 192] on icon "button" at bounding box center [588, 193] width 6 height 6
click at [576, 243] on button "12" at bounding box center [569, 239] width 17 height 15
type input "[DATE]"
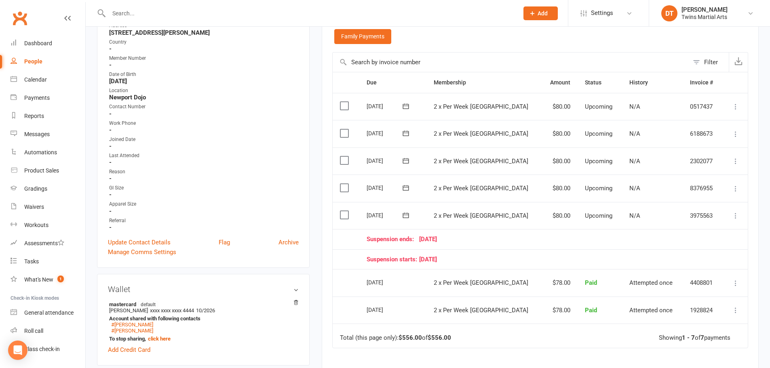
scroll to position [162, 0]
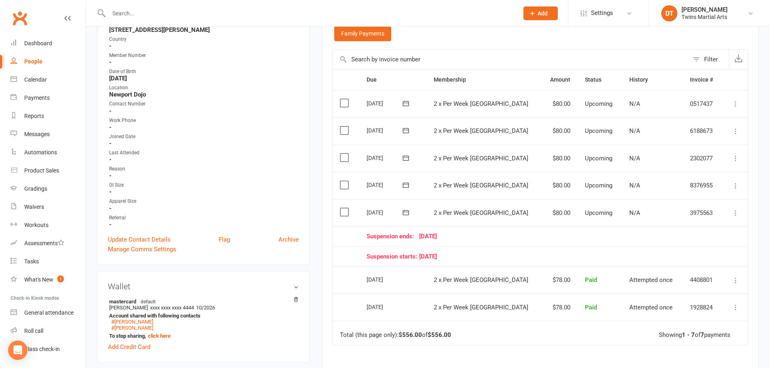
click at [737, 211] on icon at bounding box center [736, 213] width 8 height 8
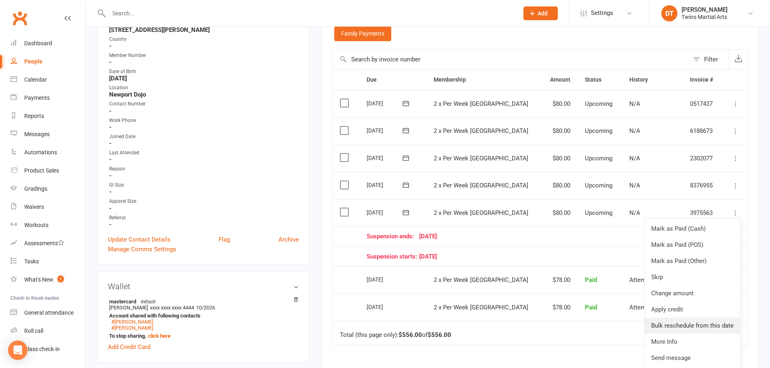
click at [684, 326] on link "Bulk reschedule from this date" at bounding box center [692, 326] width 95 height 16
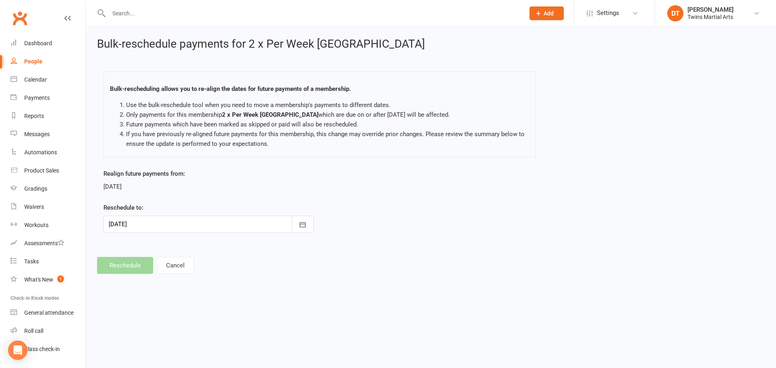
click at [167, 226] on div at bounding box center [208, 224] width 210 height 17
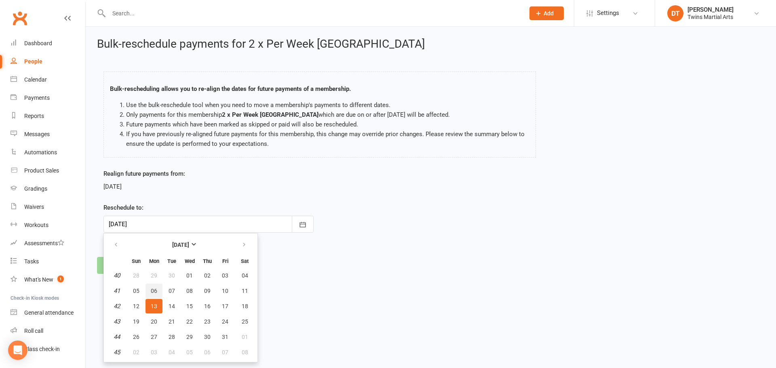
click at [157, 288] on button "06" at bounding box center [154, 291] width 17 height 15
type input "[DATE]"
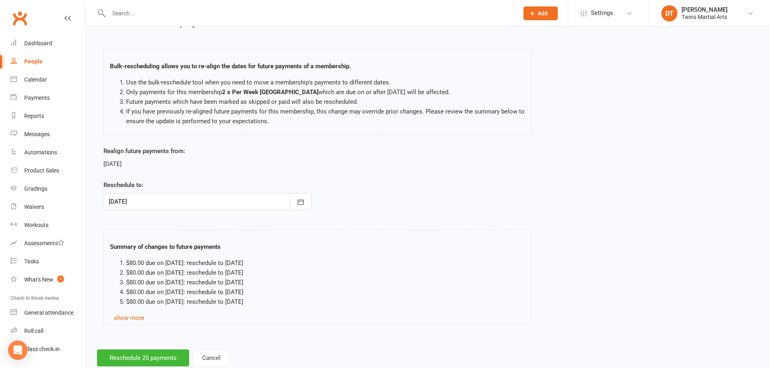
scroll to position [44, 0]
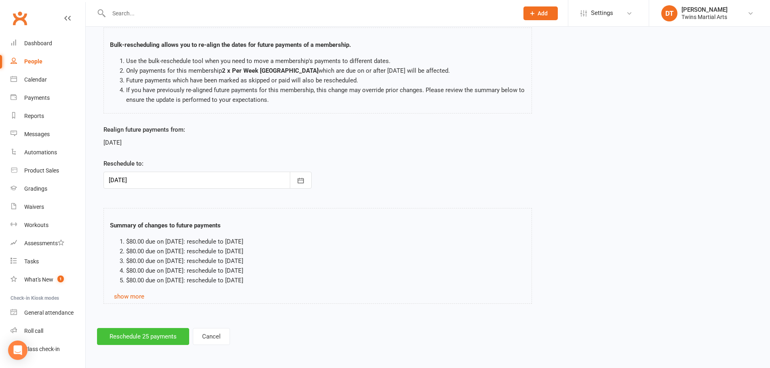
click at [146, 338] on button "Reschedule 25 payments" at bounding box center [143, 336] width 92 height 17
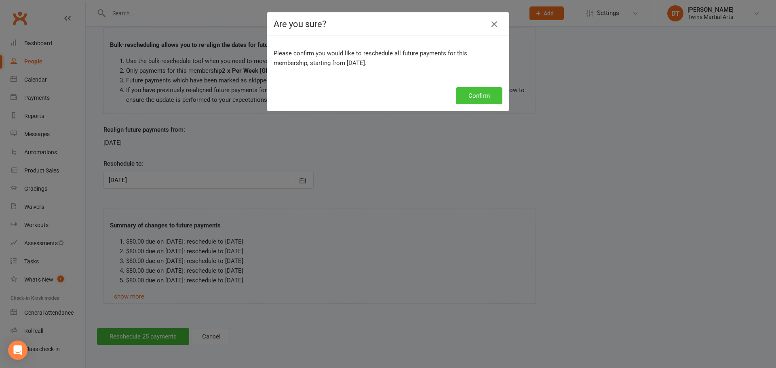
click at [483, 91] on button "Confirm" at bounding box center [479, 95] width 46 height 17
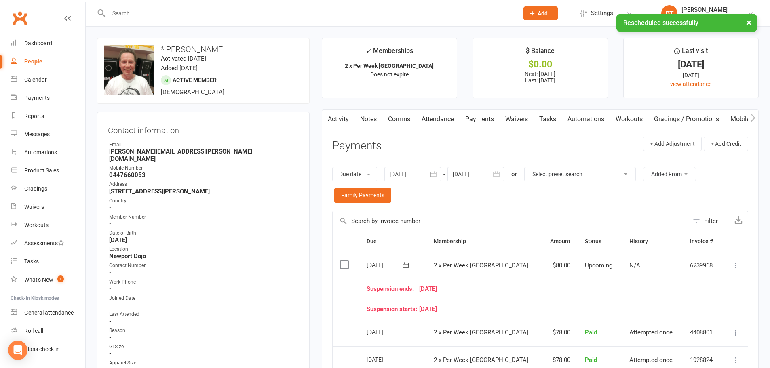
click at [299, 214] on div "Contact information Owner Email [PERSON_NAME][EMAIL_ADDRESS][PERSON_NAME][DOMAI…" at bounding box center [203, 269] width 213 height 315
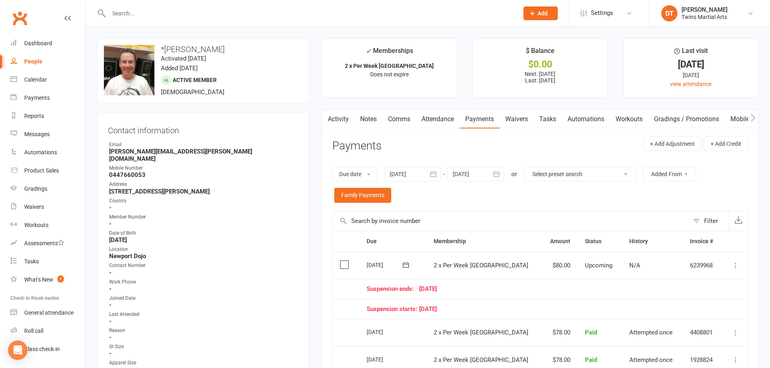
click at [139, 11] on input "text" at bounding box center [309, 13] width 407 height 11
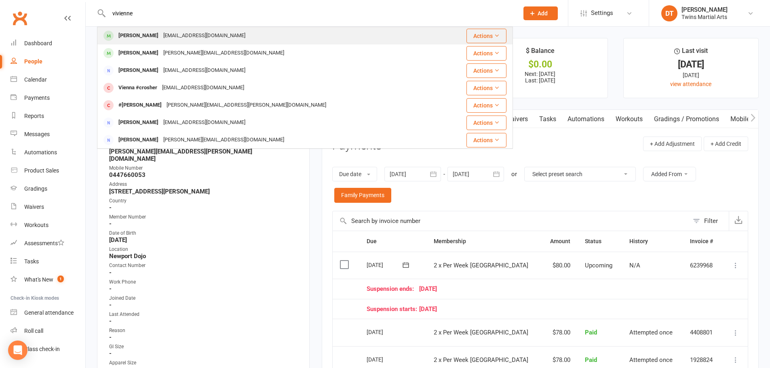
type input "vivienne"
click at [183, 37] on div "[EMAIL_ADDRESS][DOMAIN_NAME]" at bounding box center [204, 36] width 87 height 12
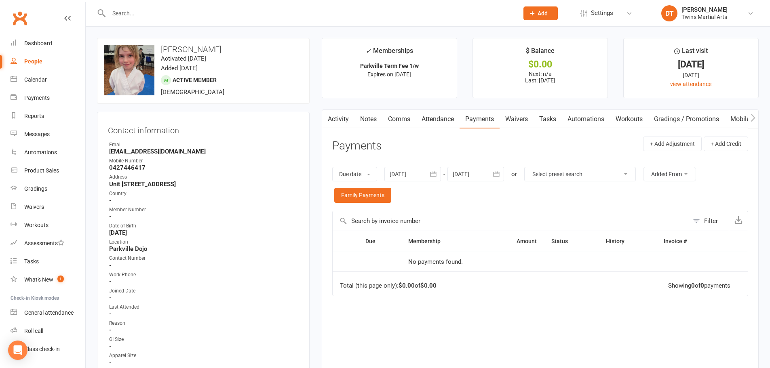
drag, startPoint x: 251, startPoint y: 50, endPoint x: 158, endPoint y: 40, distance: 93.5
click at [158, 40] on div "upload photo change photo [PERSON_NAME] Activated [DATE] Added [DATE] Active me…" at bounding box center [203, 71] width 213 height 66
copy h3 "[PERSON_NAME]"
click at [214, 8] on input "text" at bounding box center [309, 13] width 407 height 11
paste input ".[PERSON_NAME][EMAIL_ADDRESS][DOMAIN_NAME]"
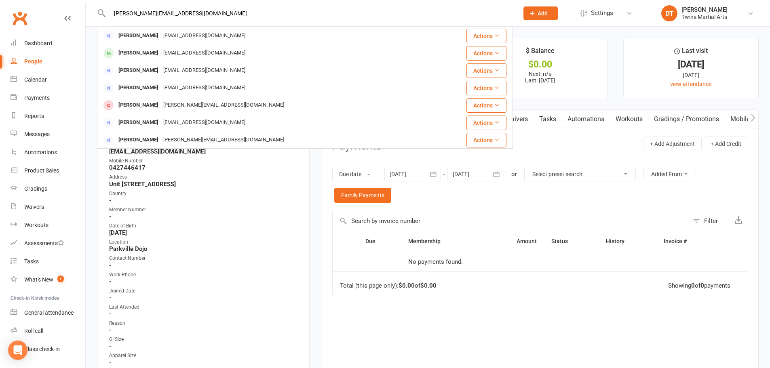
click at [215, 8] on input ".[PERSON_NAME][EMAIL_ADDRESS][DOMAIN_NAME]" at bounding box center [309, 13] width 407 height 11
paste input "k"
click at [211, 13] on input "[PERSON_NAME][EMAIL_ADDRESS][DOMAIN_NAME]" at bounding box center [309, 13] width 407 height 11
drag, startPoint x: 213, startPoint y: 13, endPoint x: 44, endPoint y: 11, distance: 169.4
click at [59, 2] on header "[PERSON_NAME][EMAIL_ADDRESS][DOMAIN_NAME] [PERSON_NAME] [EMAIL_ADDRESS][DOMAIN_…" at bounding box center [385, 2] width 770 height 0
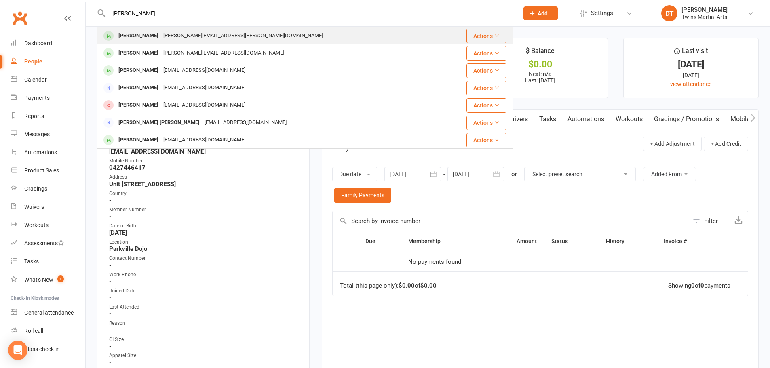
type input "[PERSON_NAME]"
click at [169, 37] on div "[PERSON_NAME][EMAIL_ADDRESS][PERSON_NAME][DOMAIN_NAME]" at bounding box center [243, 36] width 165 height 12
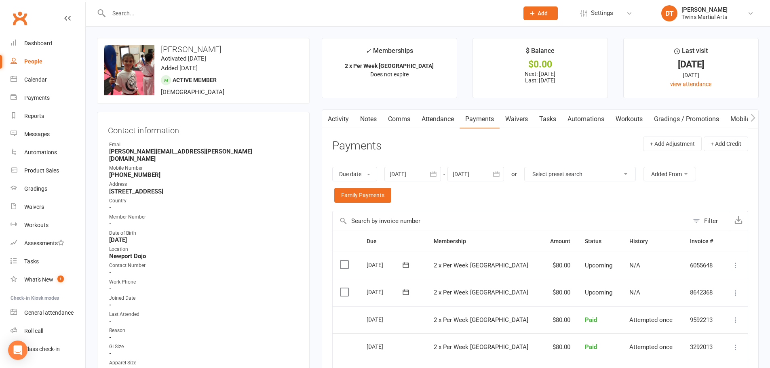
drag, startPoint x: 299, startPoint y: 173, endPoint x: 290, endPoint y: 173, distance: 8.5
click at [297, 174] on div "Contact information Owner Email [PERSON_NAME][EMAIL_ADDRESS][PERSON_NAME][DOMAI…" at bounding box center [203, 269] width 213 height 315
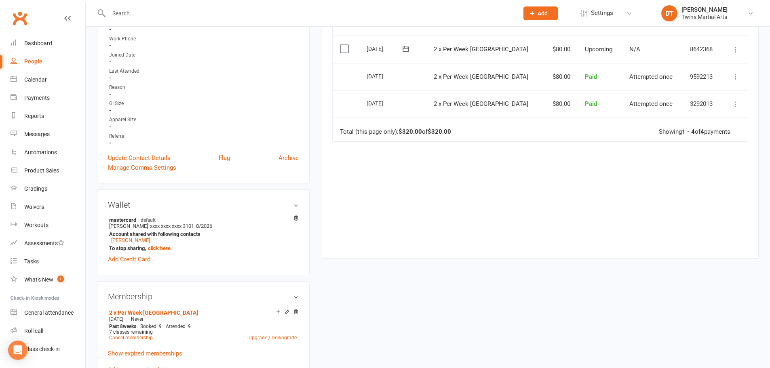
scroll to position [283, 0]
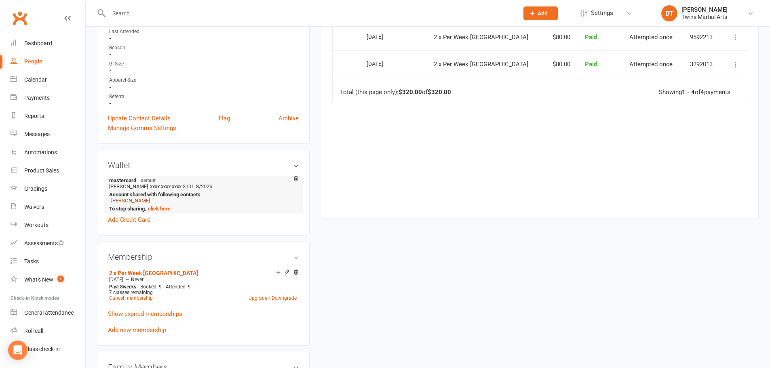
click at [140, 198] on link "[PERSON_NAME]" at bounding box center [130, 201] width 39 height 6
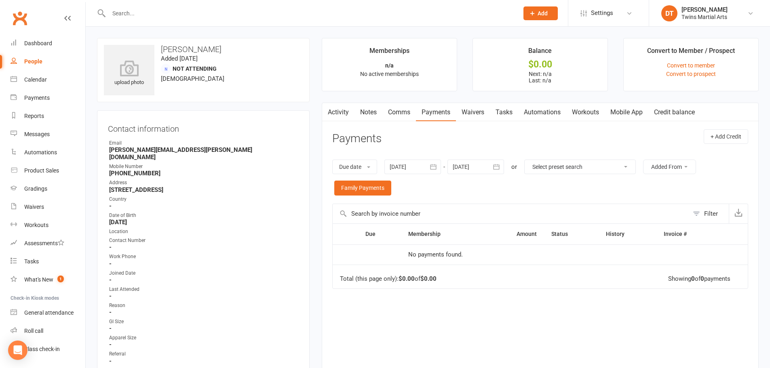
click at [481, 111] on link "Waivers" at bounding box center [473, 112] width 34 height 19
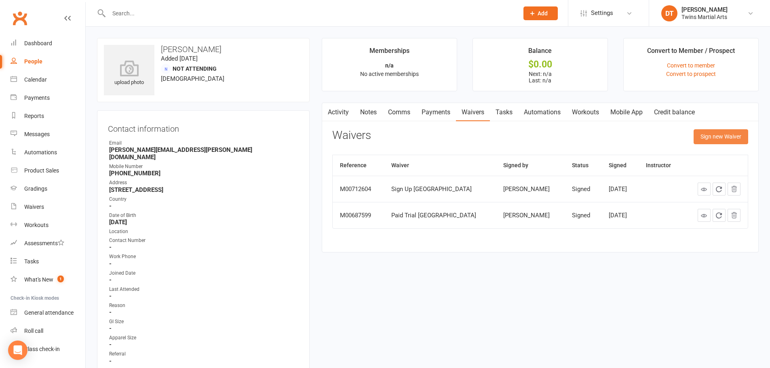
click at [718, 139] on button "Sign new Waiver" at bounding box center [721, 136] width 55 height 15
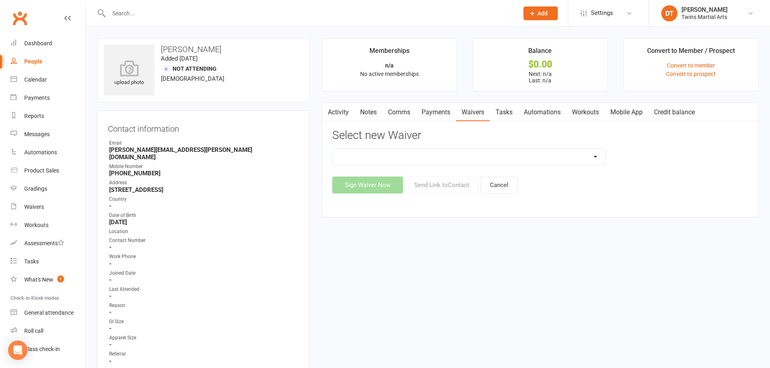
click at [496, 161] on select "Newport Paid Trial (waiver only) Paid Trial Newport Paid Trial Parkville Paid T…" at bounding box center [469, 157] width 272 height 16
select select "5680"
click at [333, 149] on select "Newport Paid Trial (waiver only) Paid Trial Newport Paid Trial Parkville Paid T…" at bounding box center [469, 157] width 272 height 16
click at [451, 191] on button "Send Link to Contact" at bounding box center [442, 185] width 74 height 17
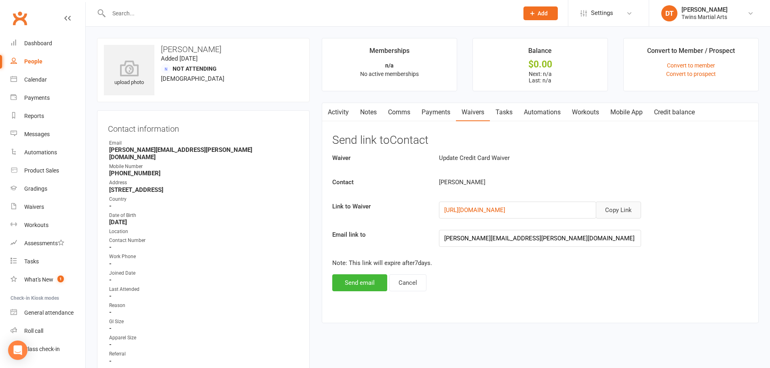
click at [626, 211] on button "Copy Link" at bounding box center [618, 210] width 45 height 17
click at [149, 13] on input "text" at bounding box center [309, 13] width 407 height 11
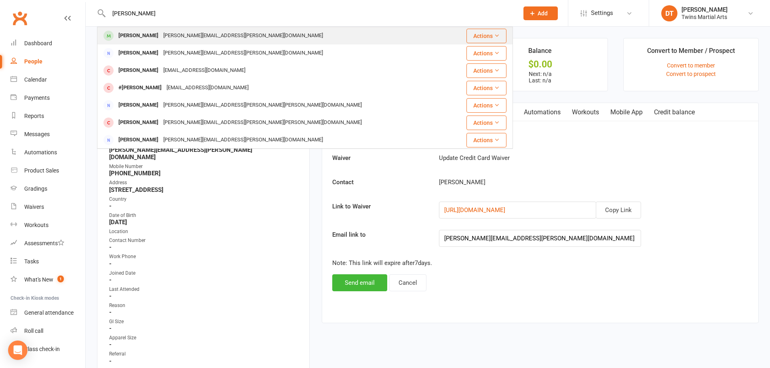
type input "[PERSON_NAME]"
click at [186, 34] on div "[PERSON_NAME][EMAIL_ADDRESS][PERSON_NAME][DOMAIN_NAME]" at bounding box center [243, 36] width 165 height 12
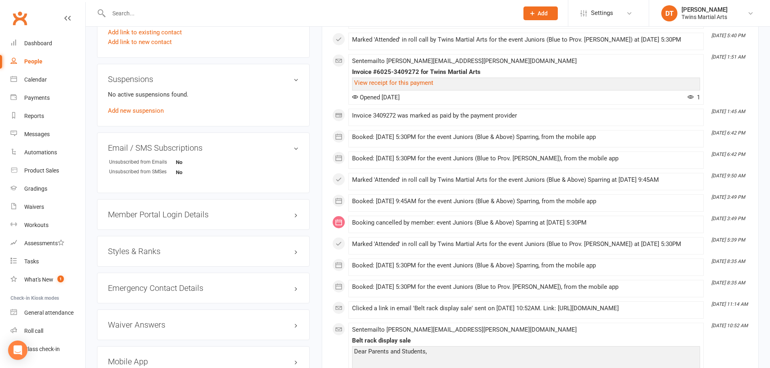
click at [148, 247] on h3 "Styles & Ranks" at bounding box center [203, 251] width 191 height 9
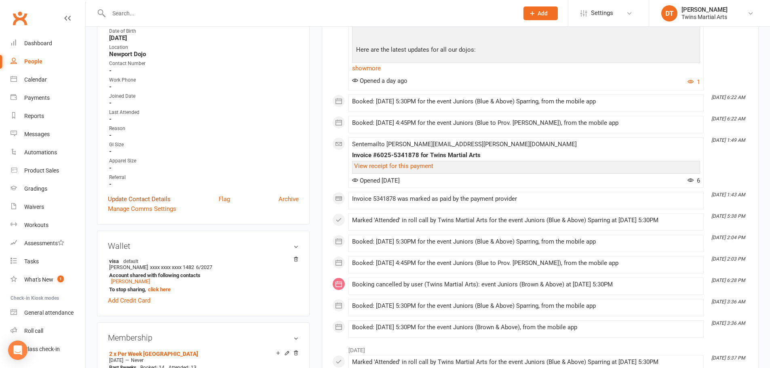
click at [149, 194] on link "Update Contact Details" at bounding box center [139, 199] width 63 height 10
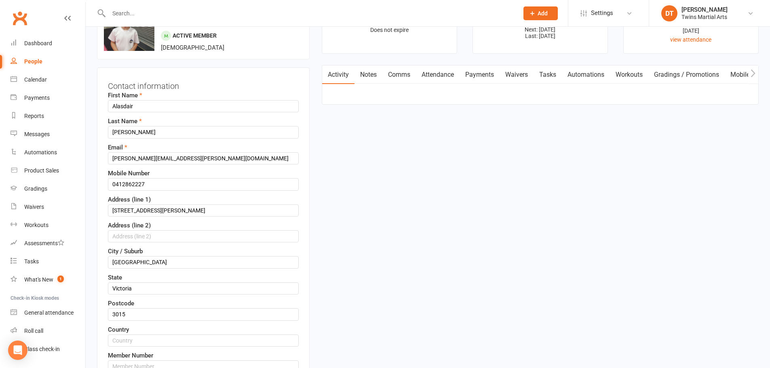
scroll to position [38, 0]
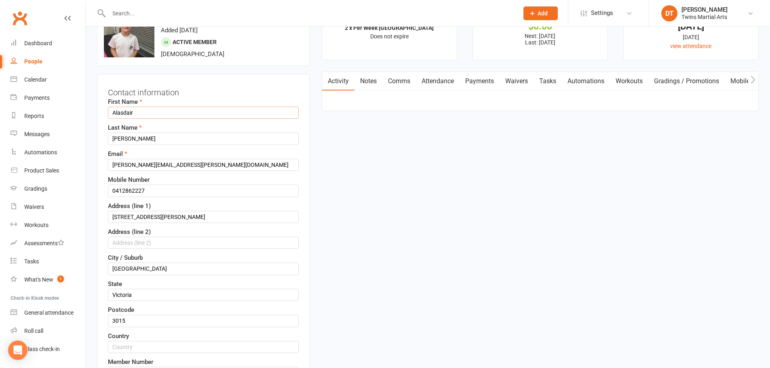
click at [112, 110] on input "Alasdair" at bounding box center [203, 113] width 191 height 12
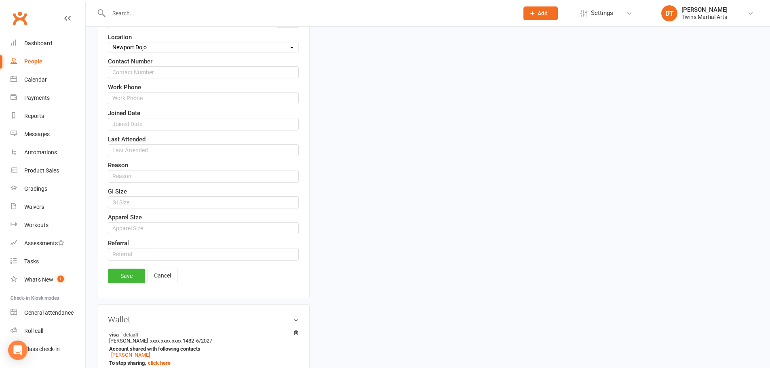
scroll to position [523, 0]
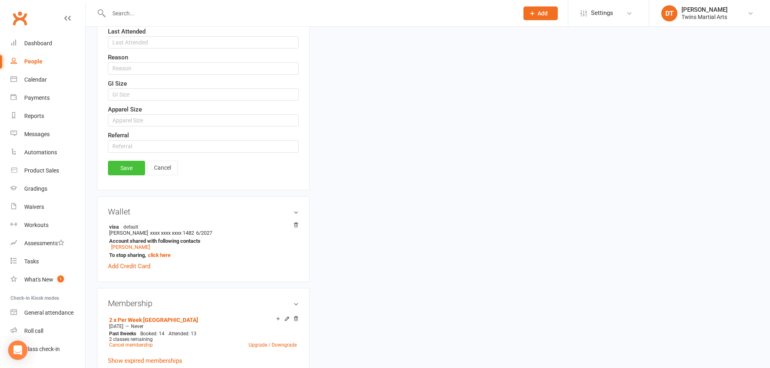
type input "#Alasdair"
click at [128, 164] on link "Save" at bounding box center [126, 168] width 37 height 15
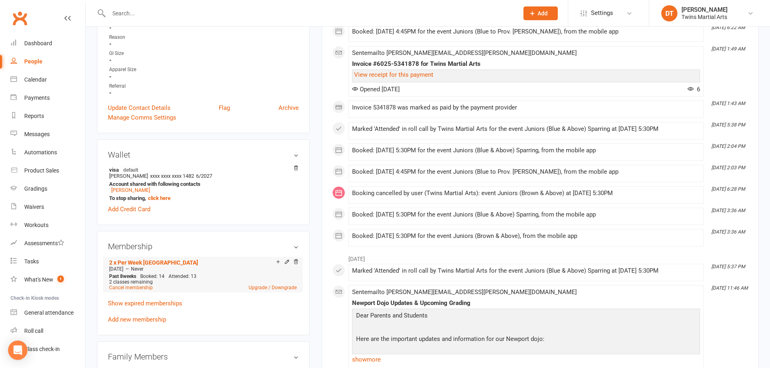
scroll to position [323, 0]
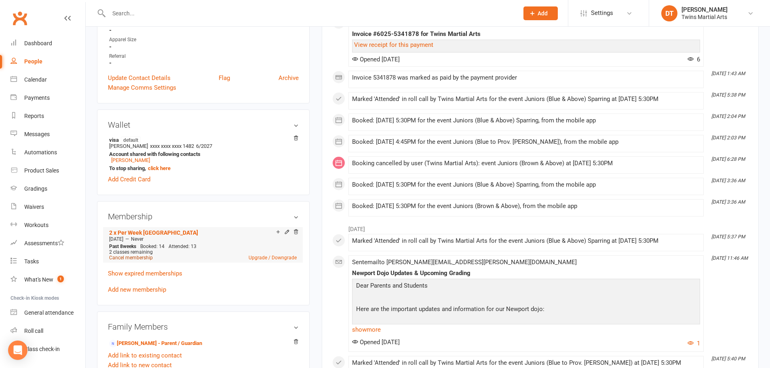
click at [144, 255] on link "Cancel membership" at bounding box center [131, 258] width 44 height 6
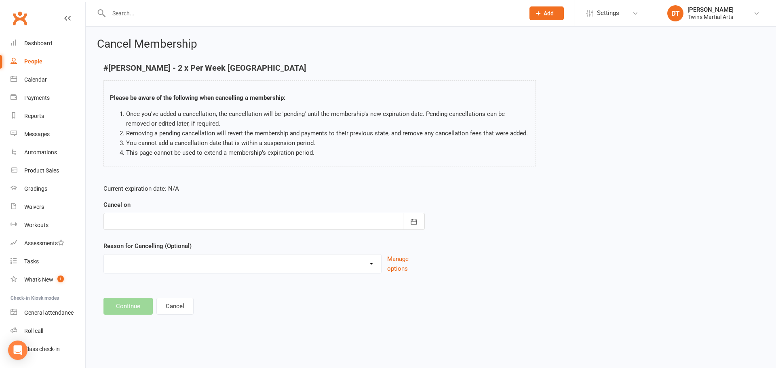
click at [284, 222] on div at bounding box center [263, 221] width 321 height 17
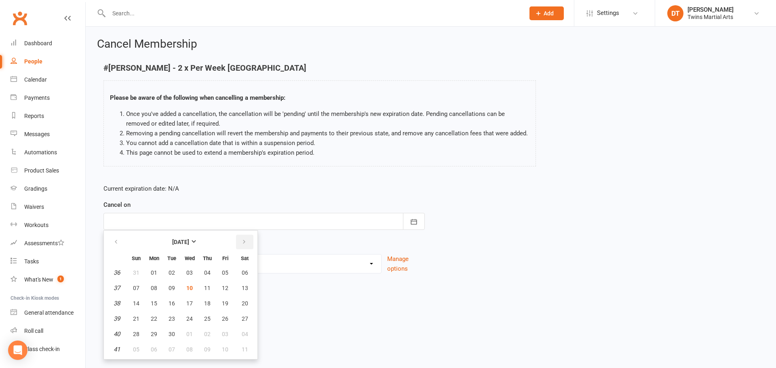
click at [249, 241] on button "button" at bounding box center [244, 242] width 17 height 15
drag, startPoint x: 230, startPoint y: 289, endPoint x: 203, endPoint y: 291, distance: 26.7
click at [230, 289] on button "10" at bounding box center [225, 288] width 17 height 15
type input "[DATE]"
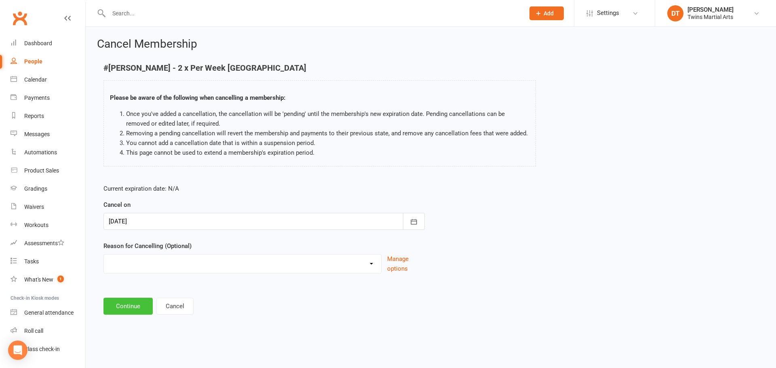
click at [126, 307] on button "Continue" at bounding box center [127, 306] width 49 height 17
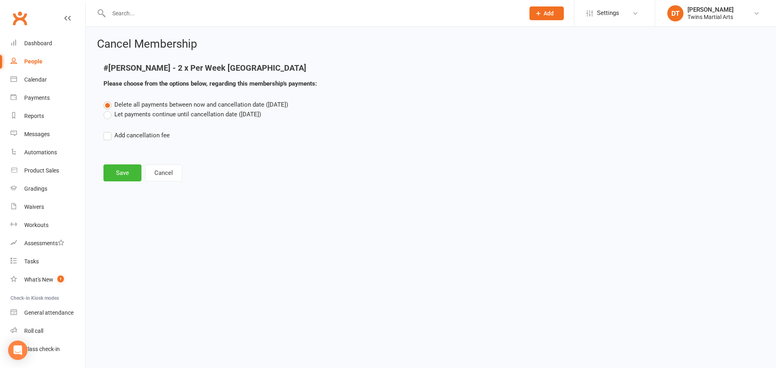
click at [185, 110] on label "Let payments continue until cancellation date ([DATE])" at bounding box center [182, 115] width 158 height 10
click at [109, 110] on input "Let payments continue until cancellation date ([DATE])" at bounding box center [105, 110] width 5 height 0
click at [129, 172] on button "Save" at bounding box center [122, 173] width 38 height 17
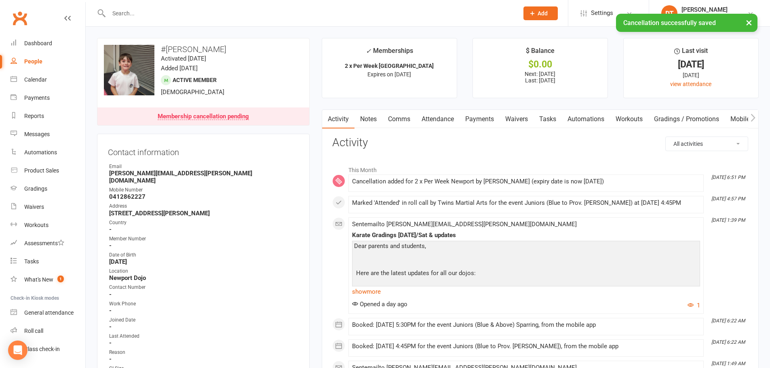
click at [493, 118] on link "Payments" at bounding box center [480, 119] width 40 height 19
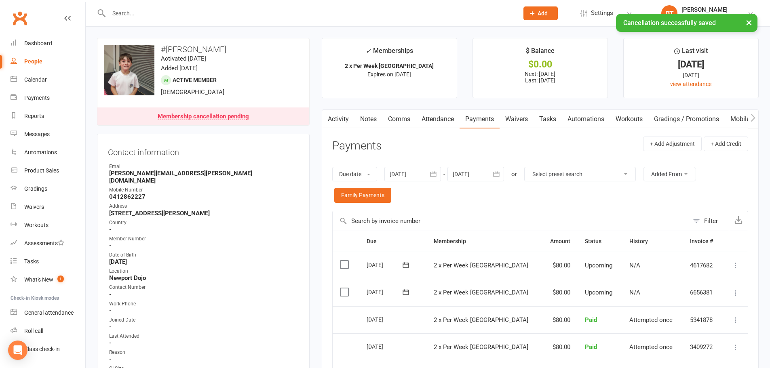
drag, startPoint x: 740, startPoint y: 264, endPoint x: 736, endPoint y: 267, distance: 4.9
click at [739, 265] on button at bounding box center [736, 266] width 10 height 10
click at [665, 329] on link "Skip" at bounding box center [692, 330] width 95 height 16
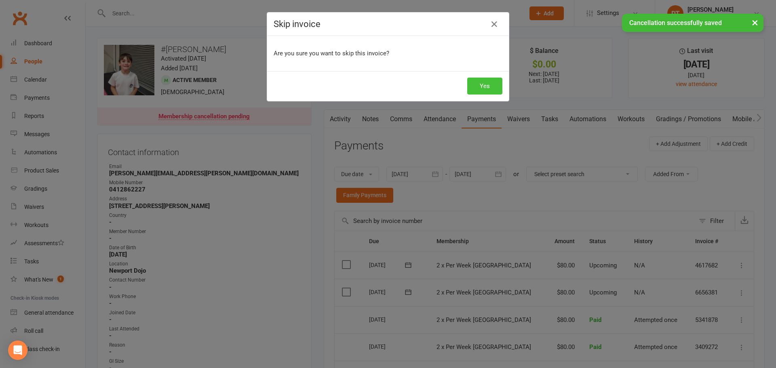
click at [491, 92] on button "Yes" at bounding box center [484, 86] width 35 height 17
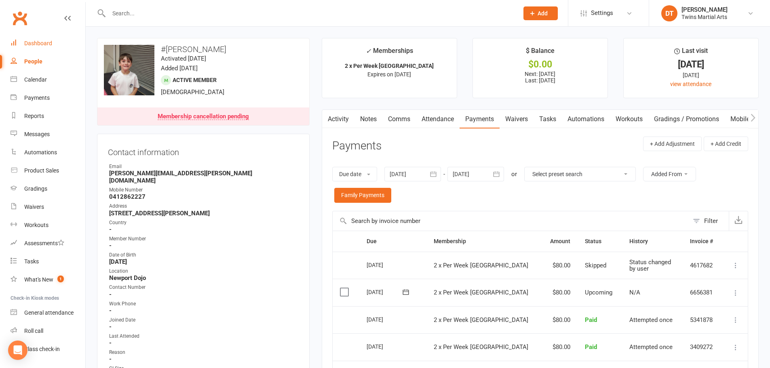
click at [63, 44] on link "Dashboard" at bounding box center [48, 43] width 75 height 18
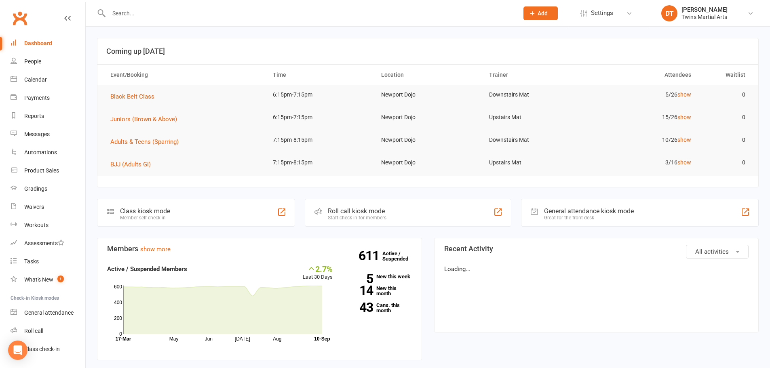
click at [152, 11] on input "text" at bounding box center [309, 13] width 407 height 11
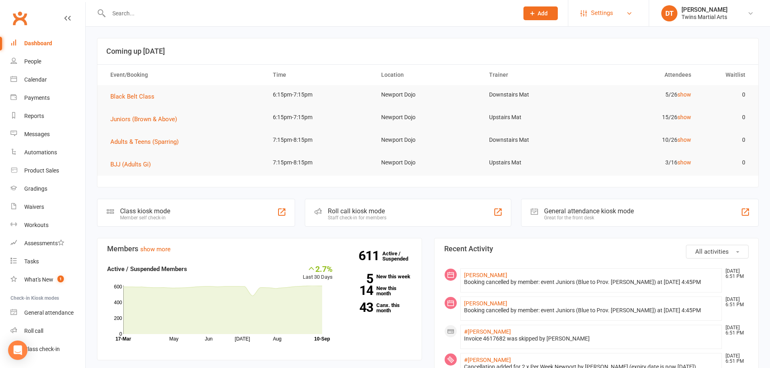
click at [614, 11] on link "Settings" at bounding box center [608, 13] width 56 height 18
click at [604, 35] on link "Membership Plans" at bounding box center [608, 36] width 80 height 19
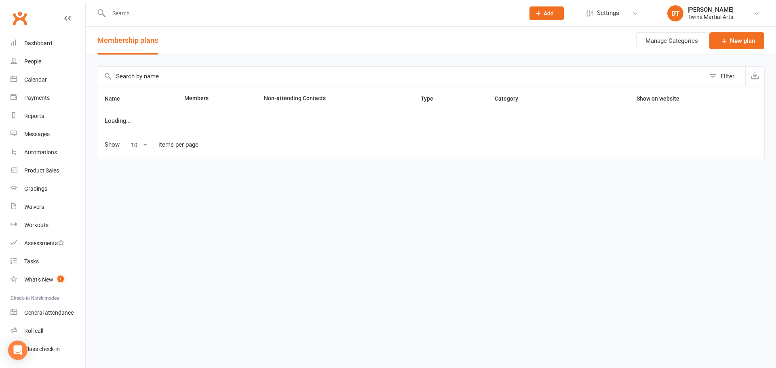
select select "100"
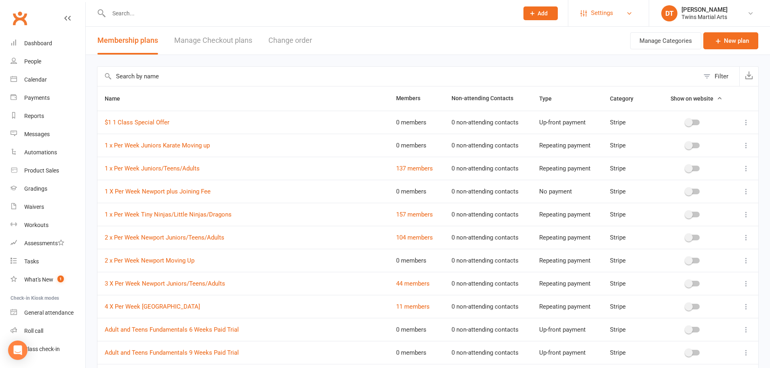
click at [625, 18] on link "Settings" at bounding box center [608, 13] width 56 height 18
click at [39, 204] on div "Waivers" at bounding box center [34, 207] width 20 height 6
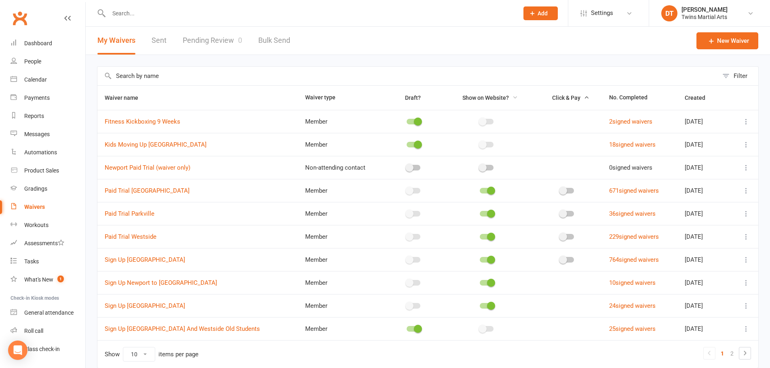
click at [472, 99] on span "Show on Website?" at bounding box center [485, 98] width 46 height 6
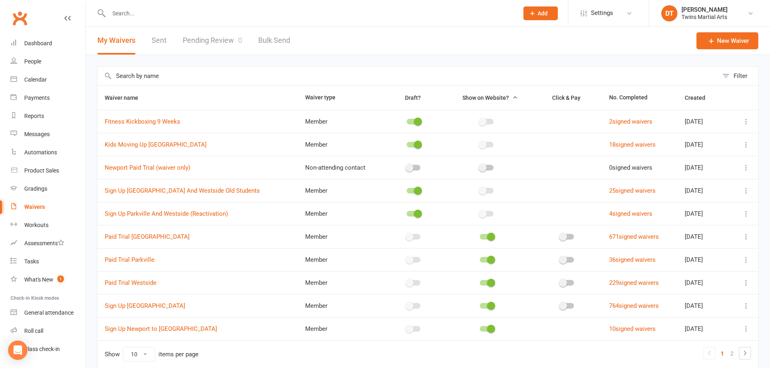
click at [475, 99] on span "Show on Website?" at bounding box center [485, 98] width 46 height 6
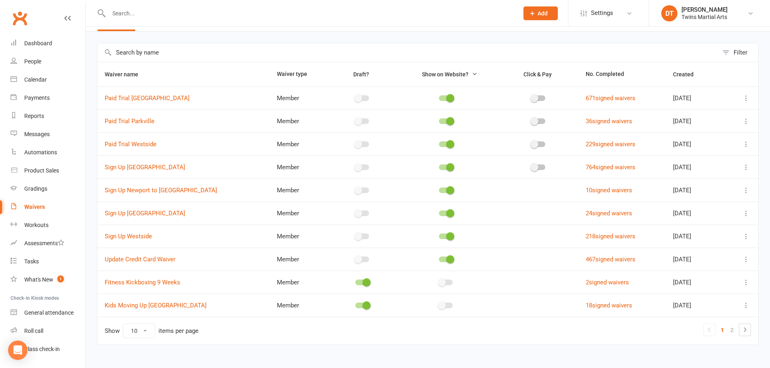
scroll to position [35, 0]
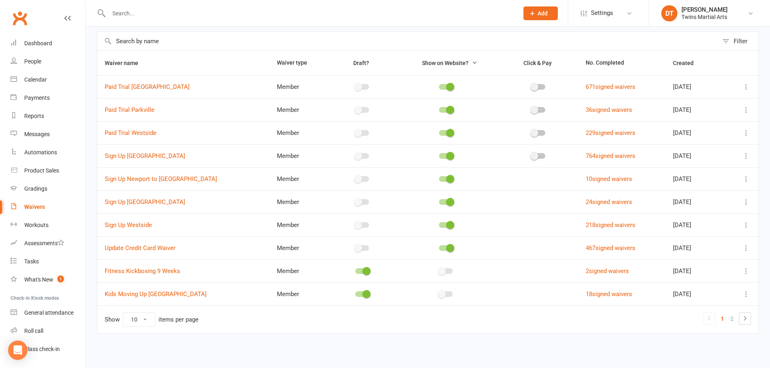
click at [264, 15] on input "text" at bounding box center [309, 13] width 407 height 11
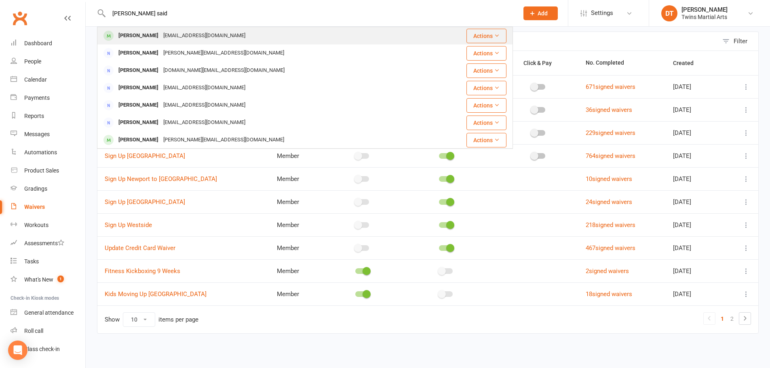
type input "[PERSON_NAME] said"
click at [215, 30] on div "[PERSON_NAME] [PERSON_NAME][EMAIL_ADDRESS][DOMAIN_NAME]" at bounding box center [270, 35] width 345 height 17
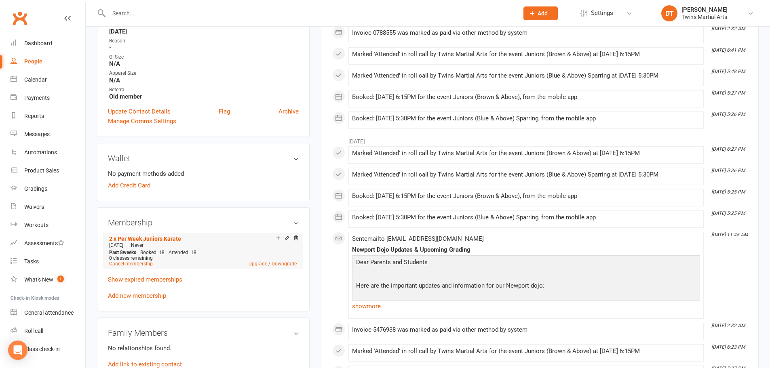
scroll to position [364, 0]
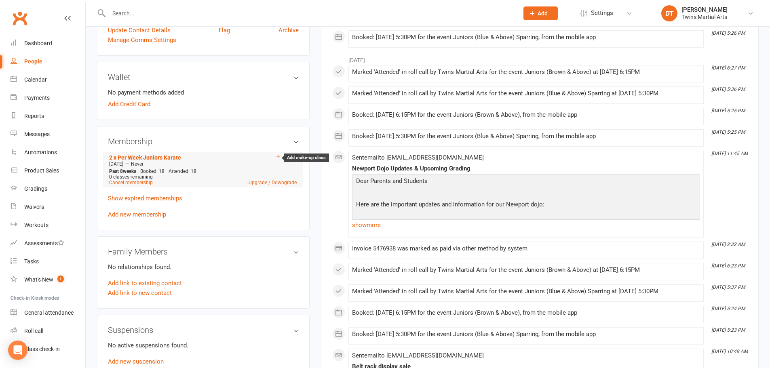
click at [277, 156] on icon at bounding box center [278, 157] width 6 height 6
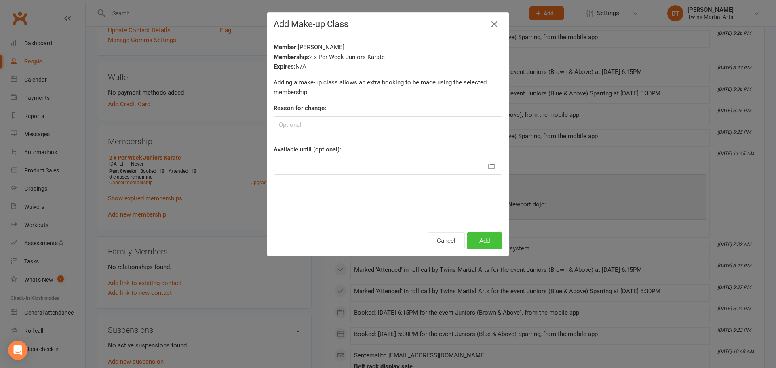
click at [491, 247] on button "Add" at bounding box center [485, 240] width 36 height 17
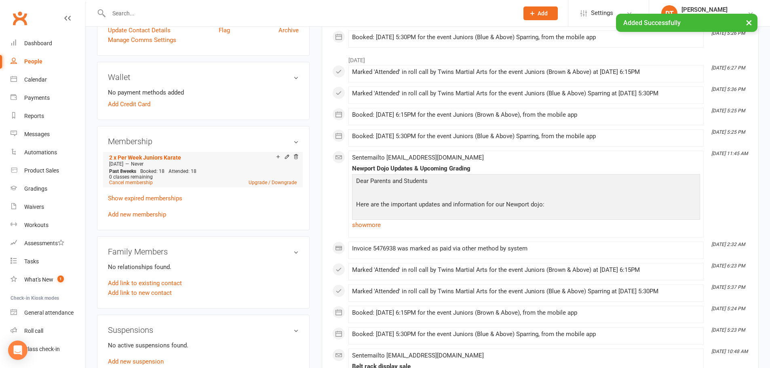
click at [280, 161] on div "[DATE] — Never" at bounding box center [203, 164] width 192 height 6
click at [279, 159] on icon at bounding box center [278, 157] width 6 height 6
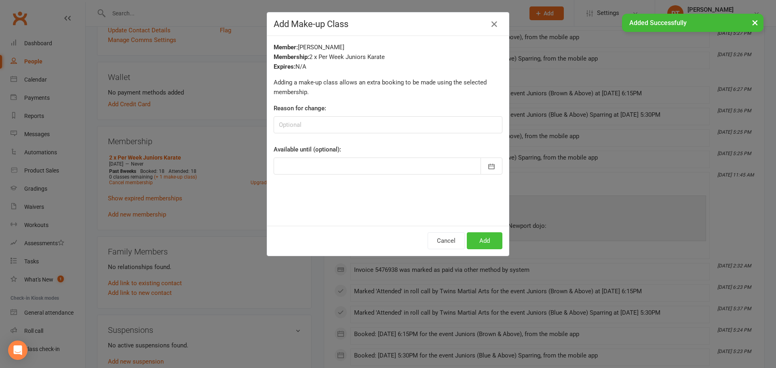
click at [481, 238] on button "Add" at bounding box center [485, 240] width 36 height 17
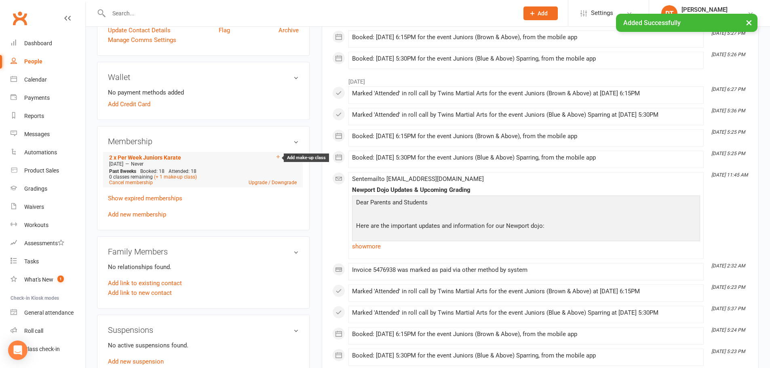
click at [278, 156] on icon at bounding box center [278, 157] width 6 height 6
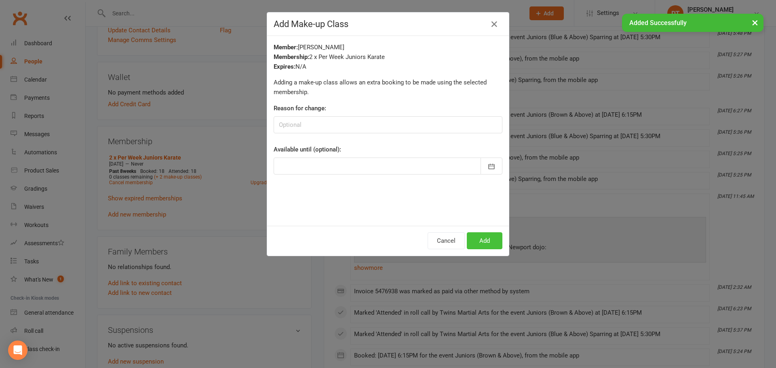
click at [486, 236] on button "Add" at bounding box center [485, 240] width 36 height 17
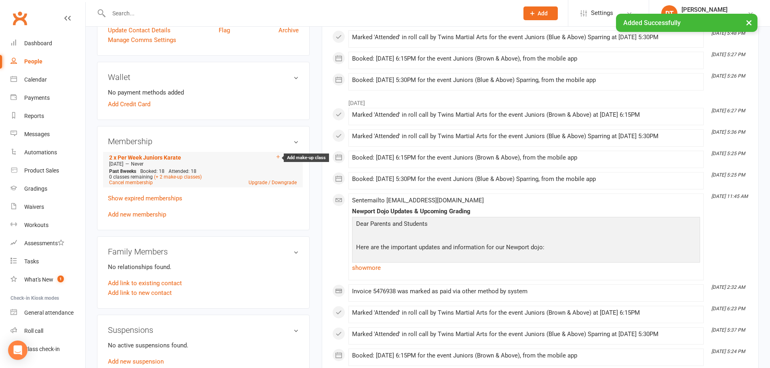
click at [278, 158] on icon at bounding box center [278, 157] width 6 height 6
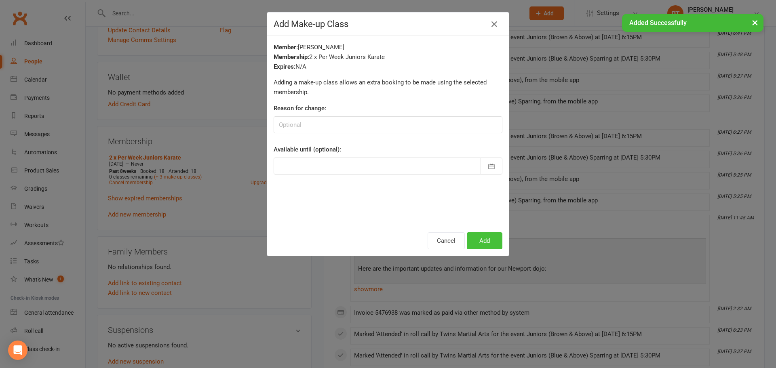
click at [478, 236] on button "Add" at bounding box center [485, 240] width 36 height 17
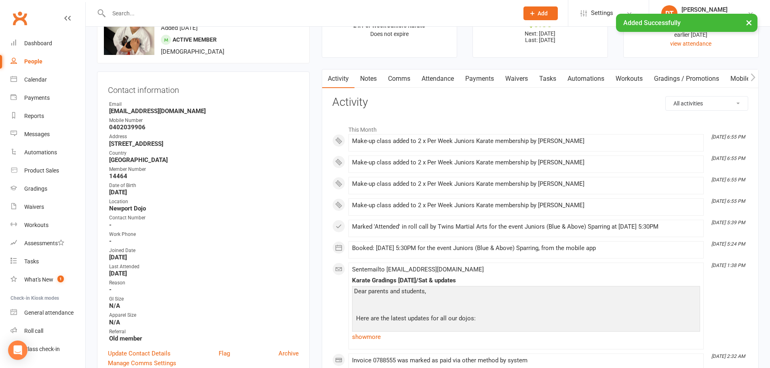
click at [444, 79] on link "Attendance" at bounding box center [438, 79] width 44 height 19
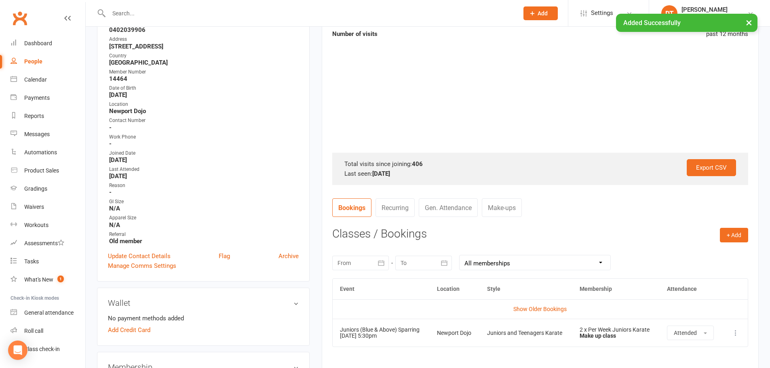
scroll to position [243, 0]
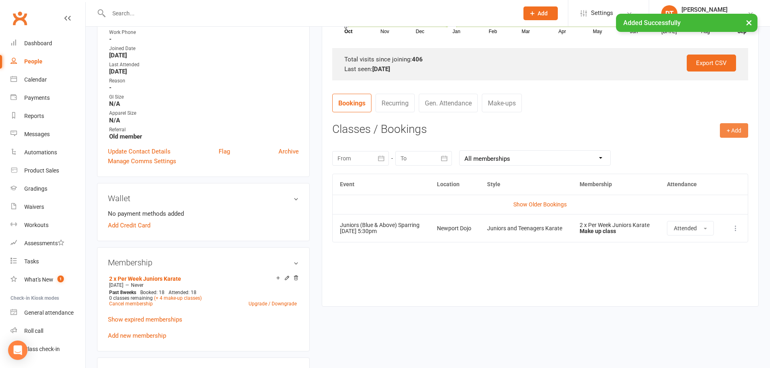
click at [733, 137] on button "+ Add" at bounding box center [734, 130] width 28 height 15
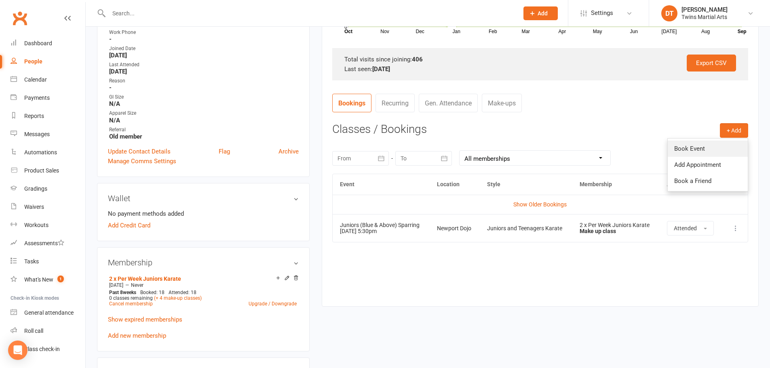
click at [720, 152] on link "Book Event" at bounding box center [708, 149] width 80 height 16
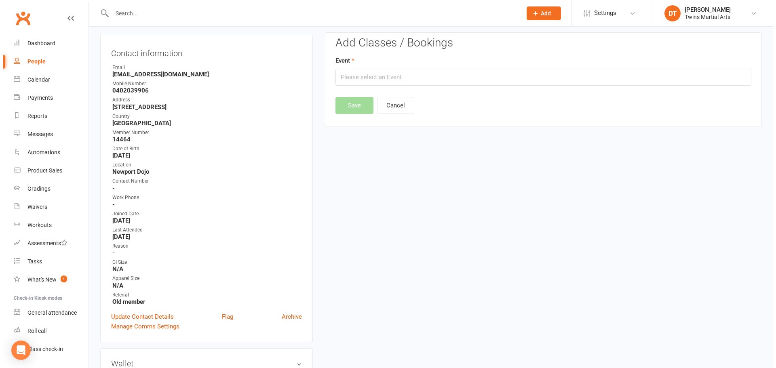
scroll to position [69, 0]
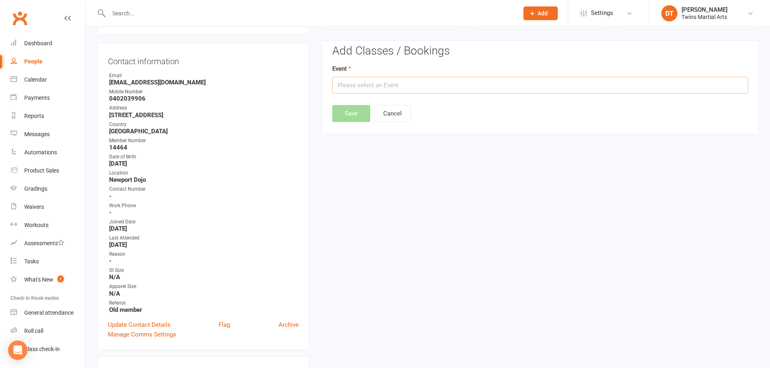
click at [406, 83] on input "text" at bounding box center [540, 85] width 416 height 17
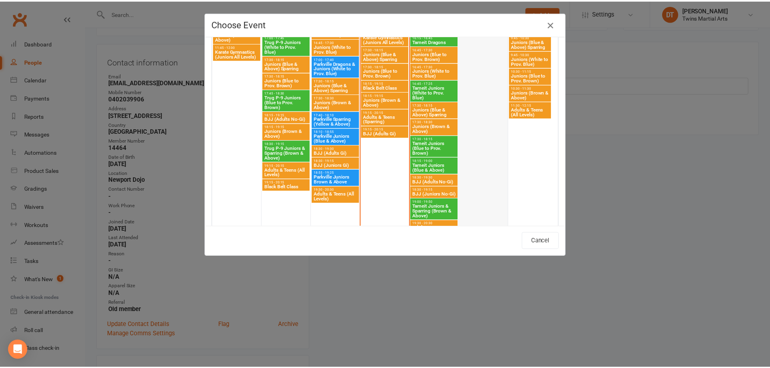
scroll to position [364, 0]
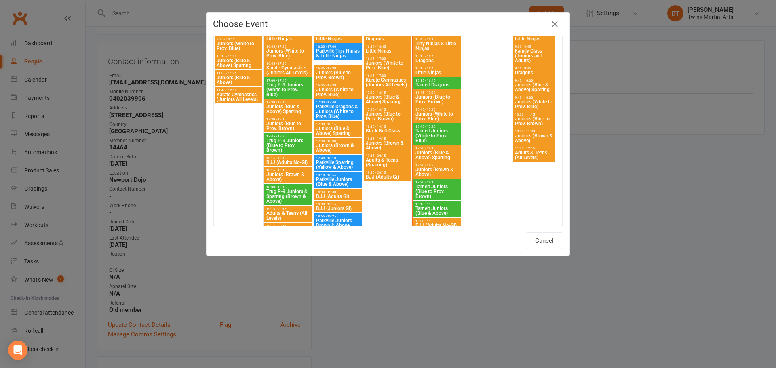
click at [393, 144] on span "Juniors (Brown & Above)" at bounding box center [387, 146] width 44 height 10
type input "Juniors (Brown & Above) - [DATE] 6:15:00 PM"
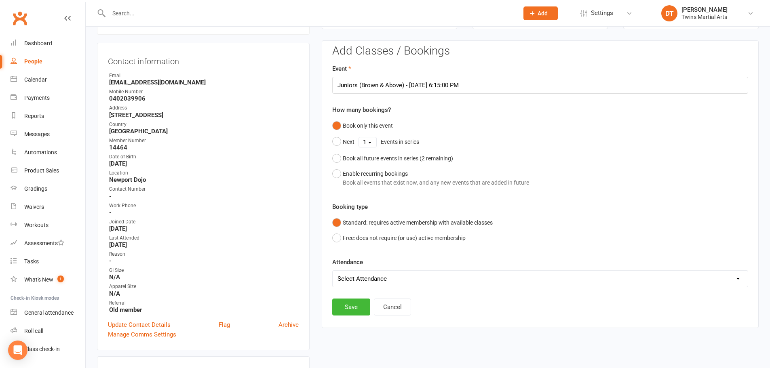
drag, startPoint x: 384, startPoint y: 276, endPoint x: 387, endPoint y: 287, distance: 10.4
click at [385, 277] on select "Select Attendance Attended Absent" at bounding box center [540, 279] width 415 height 16
select select "0"
click at [333, 271] on select "Select Attendance Attended Absent" at bounding box center [540, 279] width 415 height 16
click at [358, 306] on button "Save" at bounding box center [351, 307] width 38 height 17
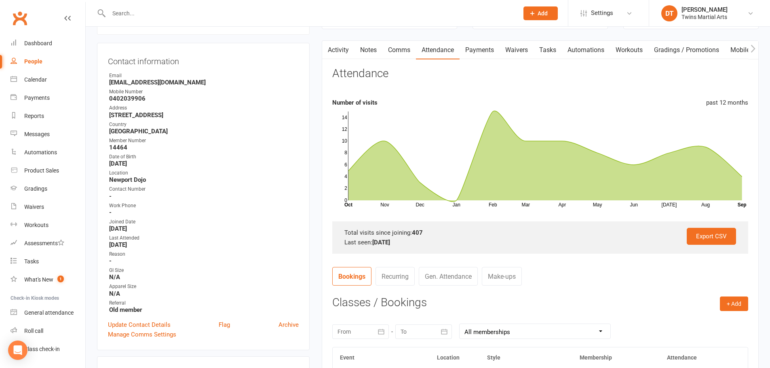
click at [209, 8] on input "text" at bounding box center [309, 13] width 407 height 11
paste input "[EMAIL_ADDRESS][DOMAIN_NAME]"
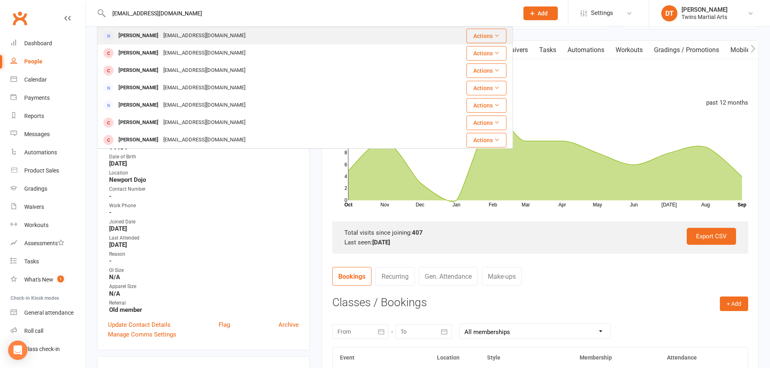
type input "[EMAIL_ADDRESS][DOMAIN_NAME]"
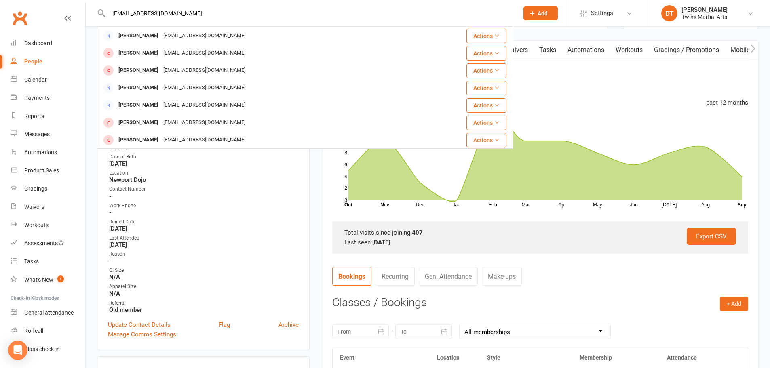
click at [188, 39] on div "[EMAIL_ADDRESS][DOMAIN_NAME]" at bounding box center [204, 36] width 87 height 12
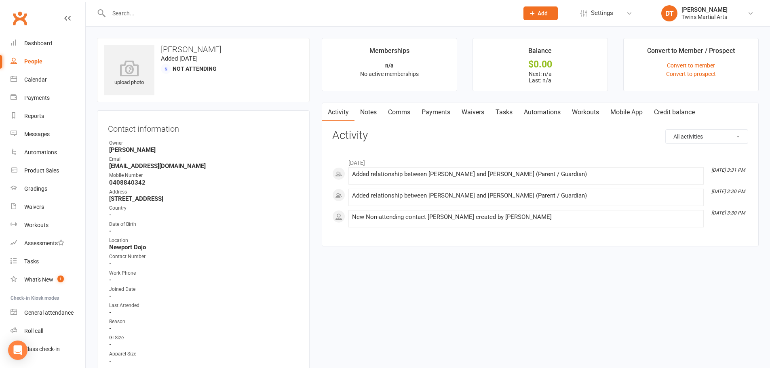
drag, startPoint x: 473, startPoint y: 112, endPoint x: 487, endPoint y: 115, distance: 13.7
click at [474, 112] on link "Waivers" at bounding box center [473, 112] width 34 height 19
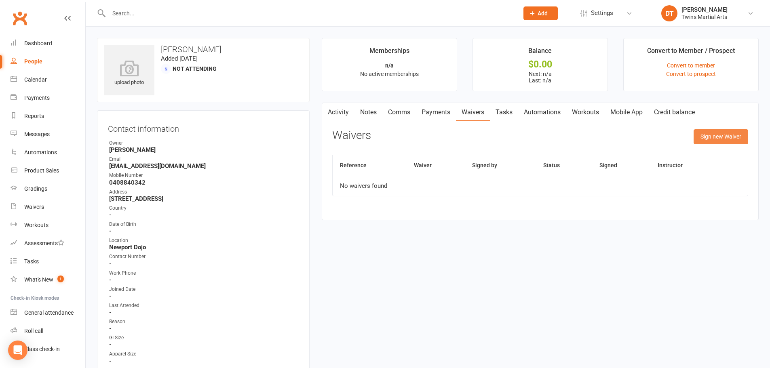
click at [736, 142] on button "Sign new Waiver" at bounding box center [721, 136] width 55 height 15
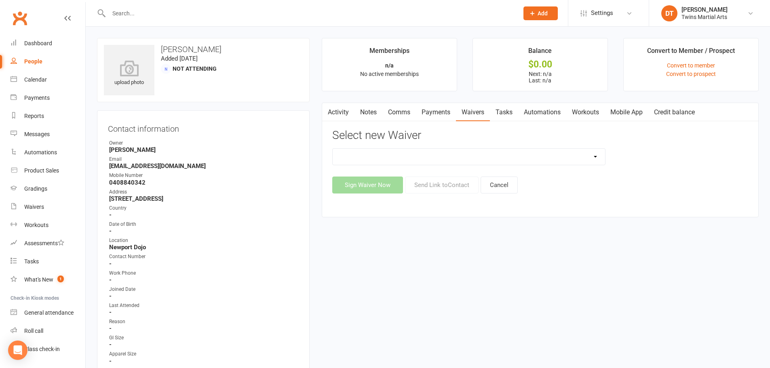
click at [463, 159] on select "Newport Paid Trial (waiver only) Paid Trial Newport Paid Trial Parkville Paid T…" at bounding box center [469, 157] width 272 height 16
select select "5584"
click at [333, 149] on select "Newport Paid Trial (waiver only) Paid Trial Newport Paid Trial Parkville Paid T…" at bounding box center [469, 157] width 272 height 16
click at [453, 186] on button "Send Link to Contact" at bounding box center [442, 185] width 74 height 17
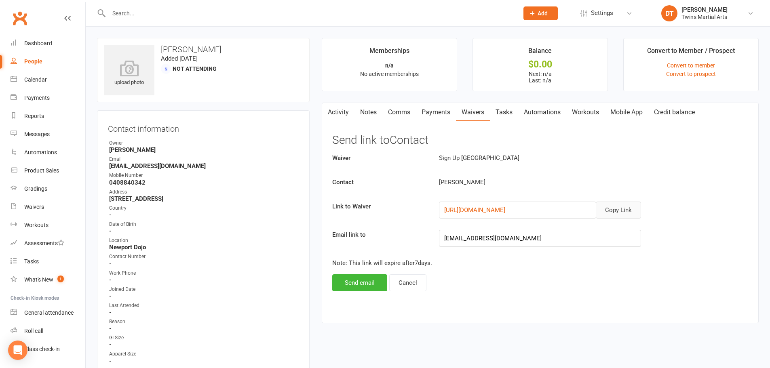
click at [616, 209] on button "Copy Link" at bounding box center [618, 210] width 45 height 17
click at [254, 10] on input "text" at bounding box center [309, 13] width 407 height 11
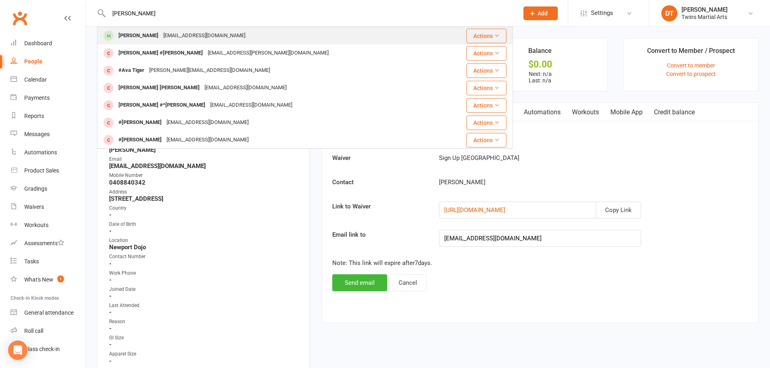
type input "[PERSON_NAME]"
click at [203, 37] on div "[EMAIL_ADDRESS][DOMAIN_NAME]" at bounding box center [204, 36] width 87 height 12
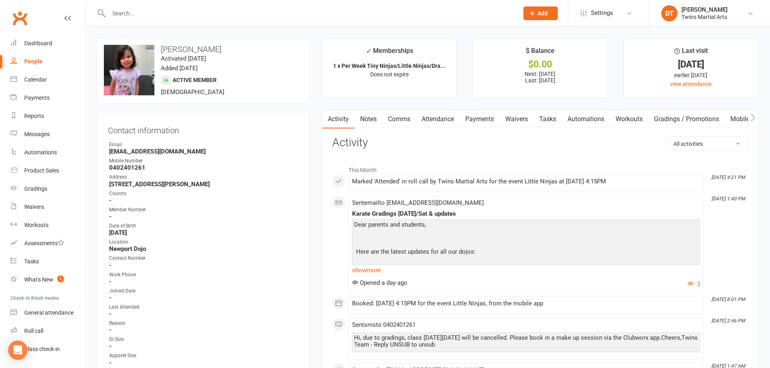
scroll to position [243, 0]
